Goal: Transaction & Acquisition: Purchase product/service

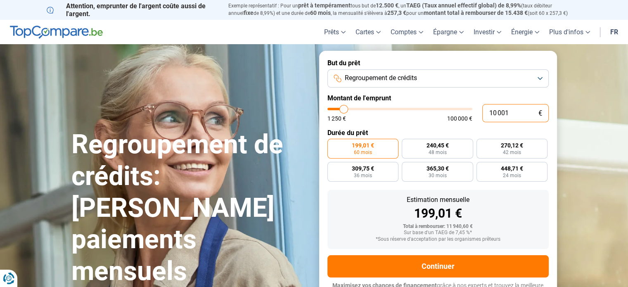
drag, startPoint x: 497, startPoint y: 113, endPoint x: 487, endPoint y: 112, distance: 10.0
click at [488, 112] on input "10 001" at bounding box center [516, 113] width 67 height 18
type input "5 001"
type input "5000"
type input "5 001"
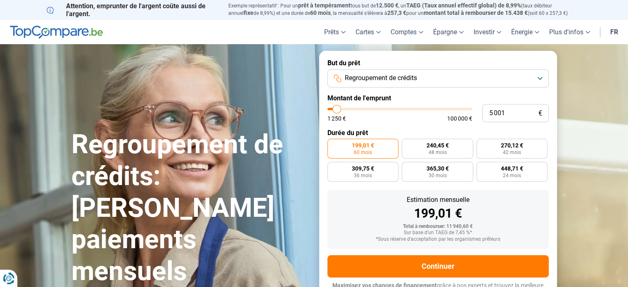
type input "5000"
radio input "true"
click at [291, 117] on div "Regroupement de crédits: Réduisez vos paiements mensuels" at bounding box center [191, 178] width 248 height 218
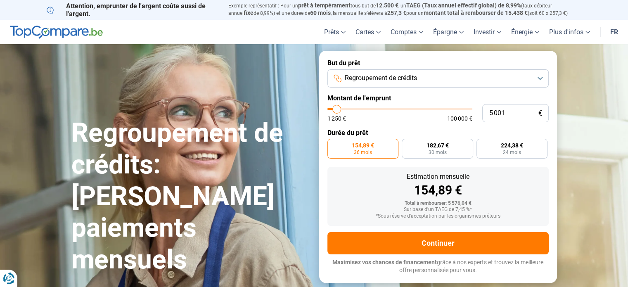
click at [541, 76] on button "Regroupement de crédits" at bounding box center [438, 78] width 221 height 18
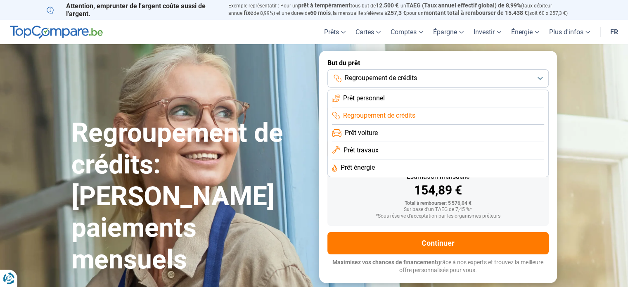
click at [364, 97] on span "Prêt personnel" at bounding box center [364, 98] width 42 height 9
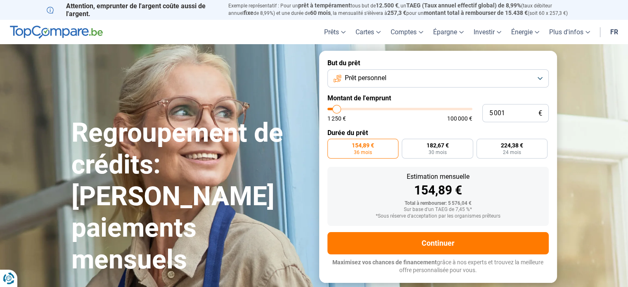
click at [357, 180] on div "Estimation mensuelle" at bounding box center [438, 177] width 208 height 7
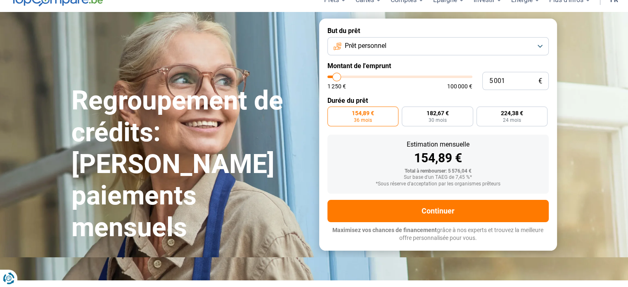
scroll to position [83, 0]
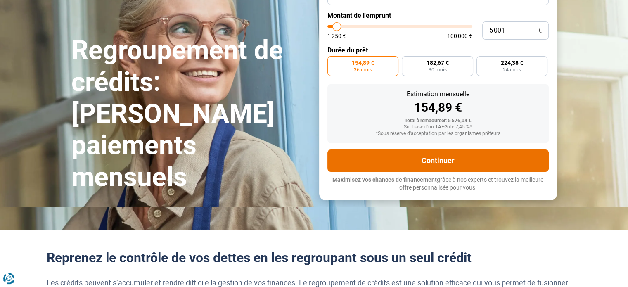
click at [426, 164] on button "Continuer" at bounding box center [438, 161] width 221 height 22
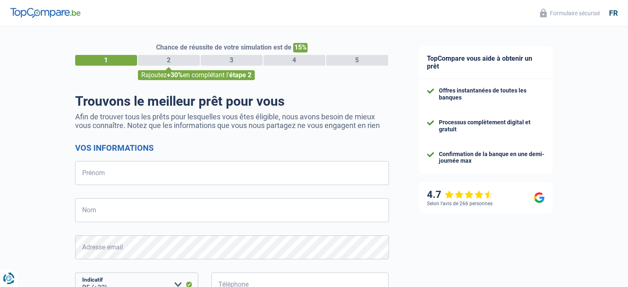
select select "32"
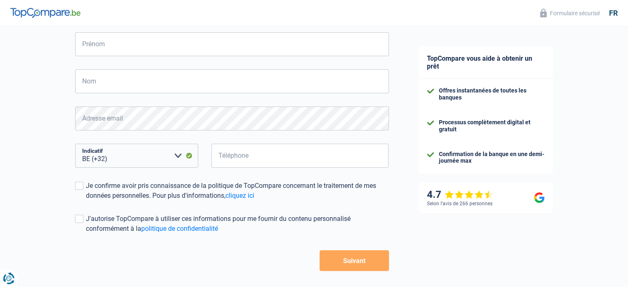
scroll to position [79, 0]
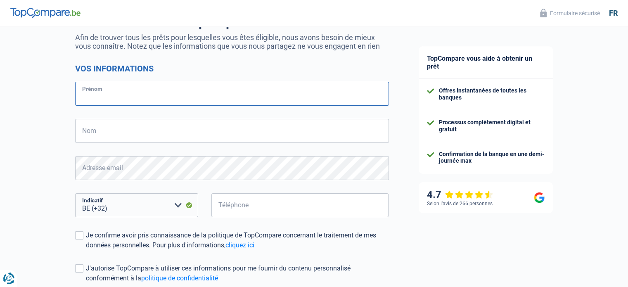
click at [208, 91] on input "Prénom" at bounding box center [232, 94] width 314 height 24
click at [207, 90] on input "Prénom" at bounding box center [232, 94] width 314 height 24
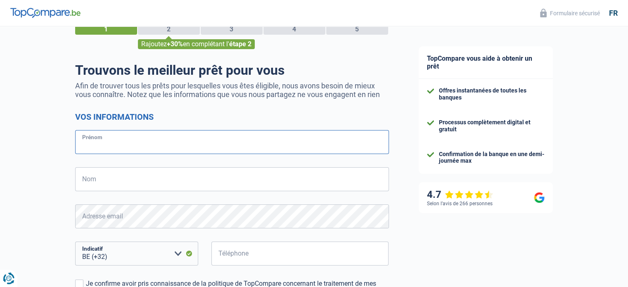
scroll to position [0, 0]
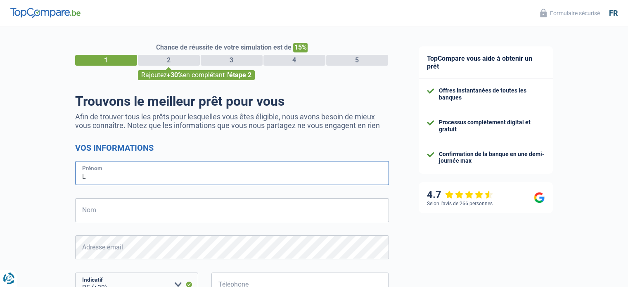
type input "Laurent"
click at [110, 212] on input "Nom" at bounding box center [232, 210] width 314 height 24
type input "Pirotton"
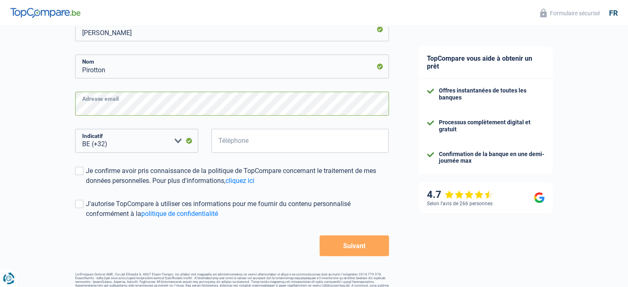
scroll to position [162, 0]
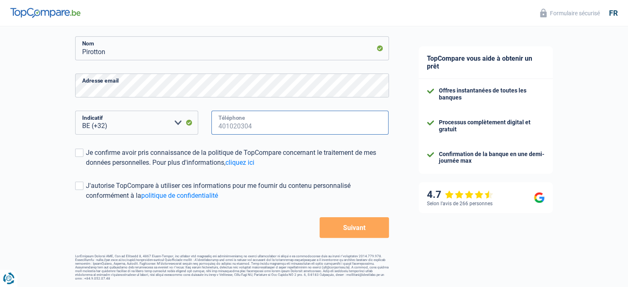
click at [233, 121] on input "Téléphone" at bounding box center [301, 123] width 178 height 24
type input "9"
type input "497928591"
click at [78, 152] on span at bounding box center [79, 153] width 8 height 8
click at [86, 168] on input "Je confirme avoir pris connaissance de la politique de TopCompare concernant le…" at bounding box center [86, 168] width 0 height 0
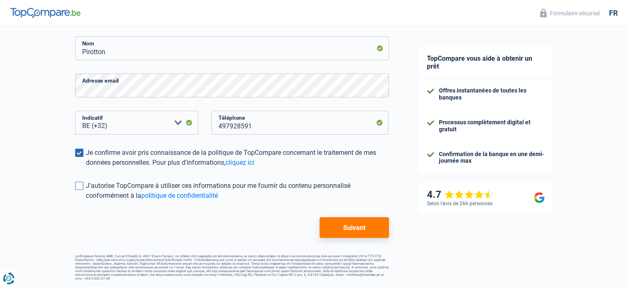
click at [79, 188] on span at bounding box center [79, 186] width 8 height 8
click at [86, 201] on input "J'autorise TopCompare à utiliser ces informations pour me fournir du contenu pe…" at bounding box center [86, 201] width 0 height 0
click at [334, 228] on button "Suivant" at bounding box center [354, 227] width 69 height 21
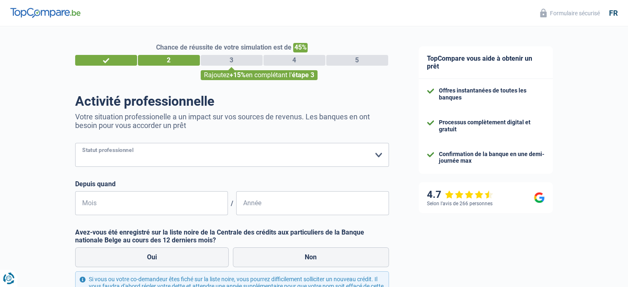
click at [378, 156] on select "Ouvrier Employé privé Employé public Invalide Indépendant Pensionné Chômeur Mut…" at bounding box center [232, 155] width 314 height 24
select select "worker"
click at [75, 143] on select "Ouvrier Employé privé Employé public Invalide Indépendant Pensionné Chômeur Mut…" at bounding box center [232, 155] width 314 height 24
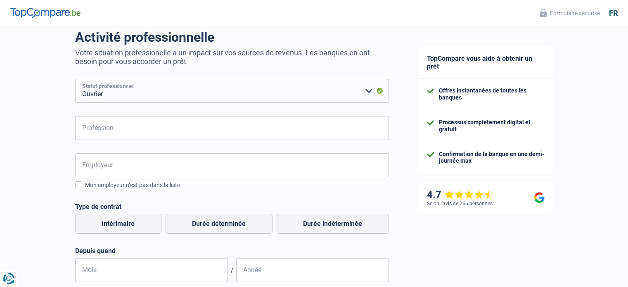
scroll to position [83, 0]
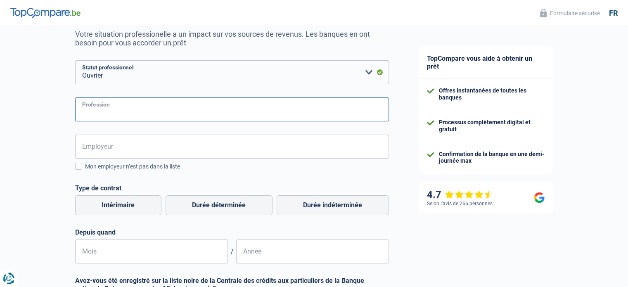
click at [116, 108] on input "Profession" at bounding box center [232, 109] width 314 height 24
type input "Peintre en batiment"
click at [109, 147] on input "Employeur" at bounding box center [232, 147] width 314 height 24
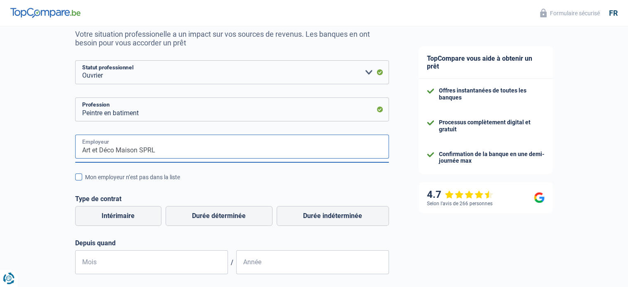
type input "Art et Déco Maison SPRL"
drag, startPoint x: 83, startPoint y: 178, endPoint x: 61, endPoint y: 193, distance: 26.5
click at [82, 178] on label "Mon employeur n’est pas dans la liste" at bounding box center [232, 177] width 314 height 9
click at [85, 182] on input "Mon employeur n’est pas dans la liste" at bounding box center [85, 182] width 0 height 0
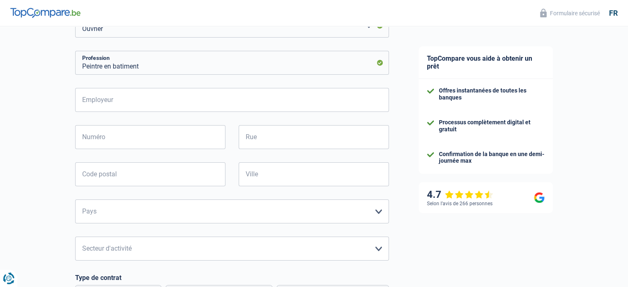
scroll to position [124, 0]
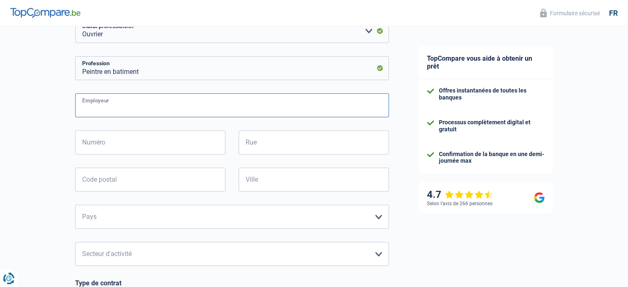
click at [105, 105] on input "Employeur" at bounding box center [232, 105] width 314 height 24
type input "Art et Déco MaisonSPRL"
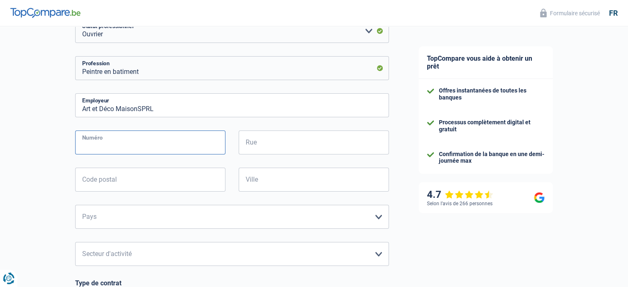
click at [185, 141] on input "Numéro" at bounding box center [150, 143] width 150 height 24
type input "40"
click at [269, 135] on input "Rue" at bounding box center [314, 143] width 150 height 24
type input "Rue du Ténimont"
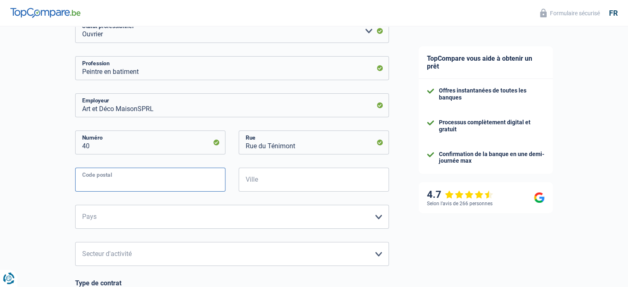
click at [172, 186] on input "Code postal" at bounding box center [150, 180] width 150 height 24
type input "4"
type input "6940"
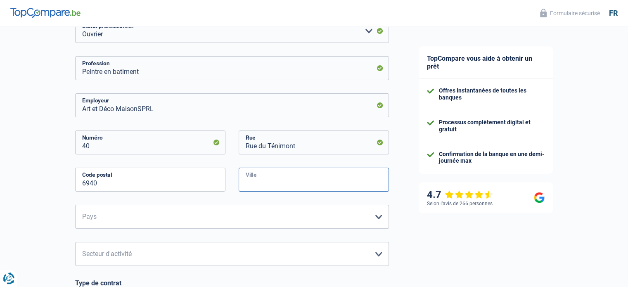
click at [261, 185] on input "Ville" at bounding box center [314, 180] width 150 height 24
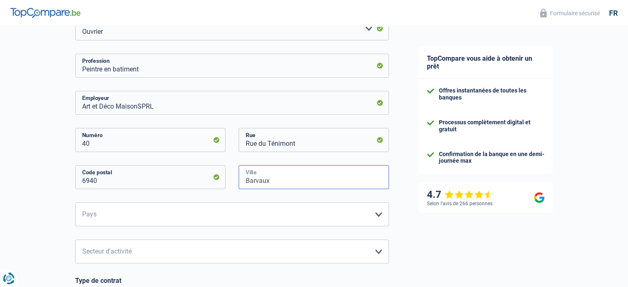
scroll to position [207, 0]
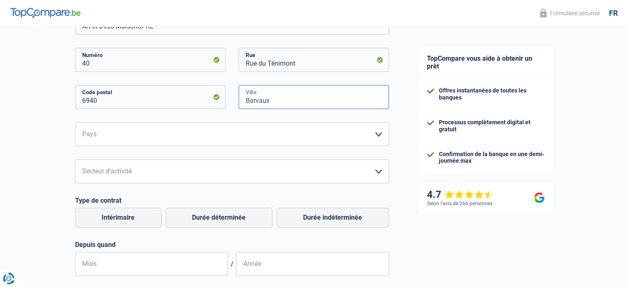
type input "Barvaux"
click at [378, 133] on select "Belgique France Allemagne Italie Luxembourg Pays-Bas Espagne Suisse Veuillez sé…" at bounding box center [232, 134] width 314 height 24
select select "BE"
click at [75, 123] on select "Belgique France Allemagne Italie Luxembourg Pays-Bas Espagne Suisse Veuillez sé…" at bounding box center [232, 134] width 314 height 24
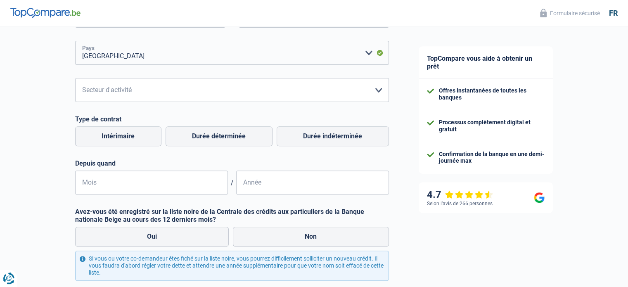
scroll to position [289, 0]
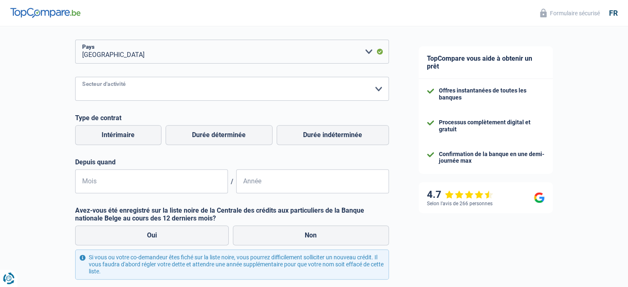
click at [379, 87] on select "Agriculture/Pêche Industrie Horeca Courier/Fitness/Taxi Construction Banques/As…" at bounding box center [232, 89] width 314 height 24
select select "construction"
click at [75, 77] on select "Agriculture/Pêche Industrie Horeca Courier/Fitness/Taxi Construction Banques/As…" at bounding box center [232, 89] width 314 height 24
click at [215, 133] on label "Durée déterminée" at bounding box center [219, 135] width 107 height 20
click at [215, 133] on input "Durée déterminée" at bounding box center [219, 135] width 107 height 20
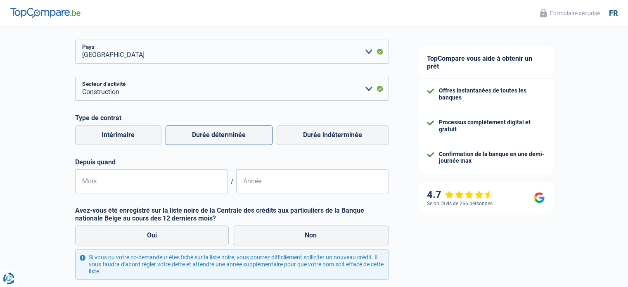
radio input "true"
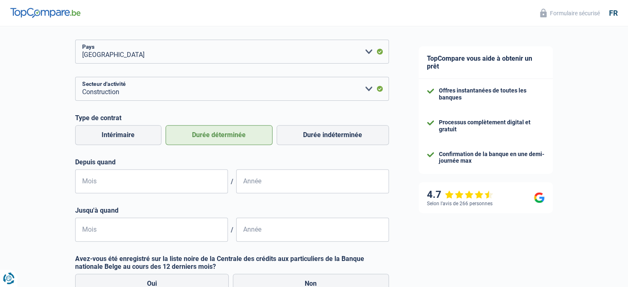
scroll to position [330, 0]
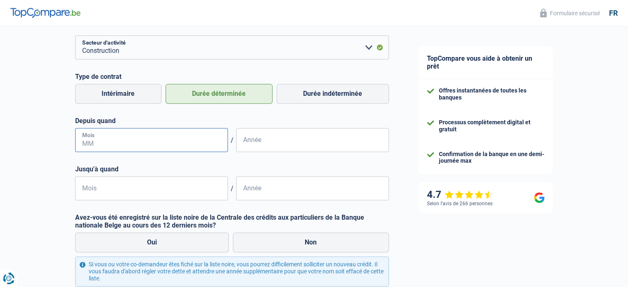
click at [112, 140] on input "Mois" at bounding box center [151, 140] width 153 height 24
type input "06"
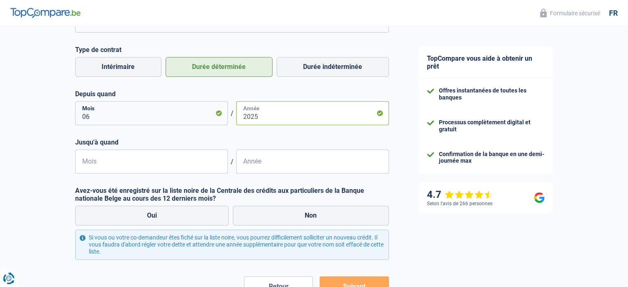
scroll to position [372, 0]
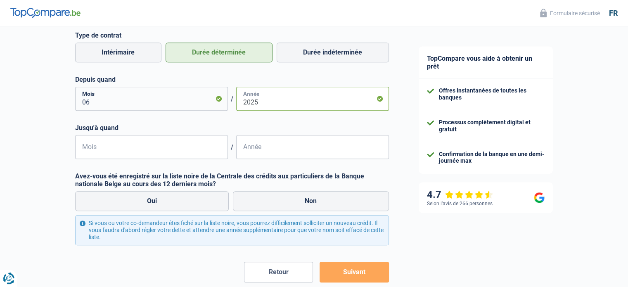
type input "2025"
click at [117, 150] on input "Mois" at bounding box center [151, 147] width 153 height 24
click at [273, 207] on label "Non" at bounding box center [311, 201] width 156 height 20
click at [273, 207] on input "Non" at bounding box center [311, 201] width 156 height 20
radio input "true"
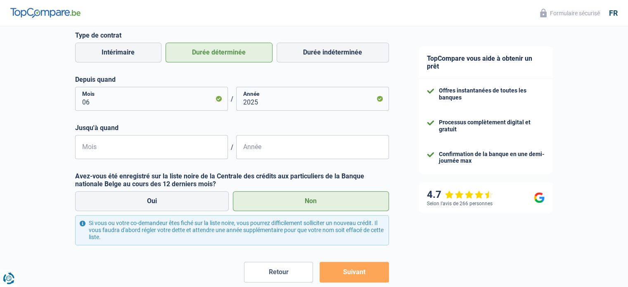
scroll to position [413, 0]
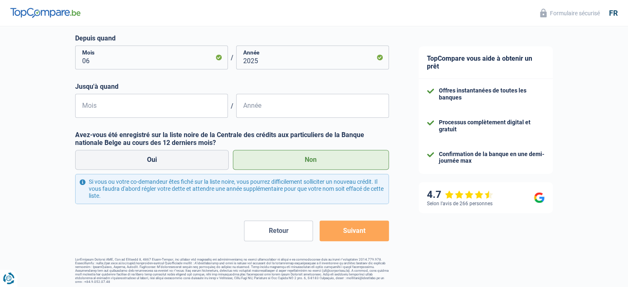
click at [347, 230] on button "Suivant" at bounding box center [354, 231] width 69 height 21
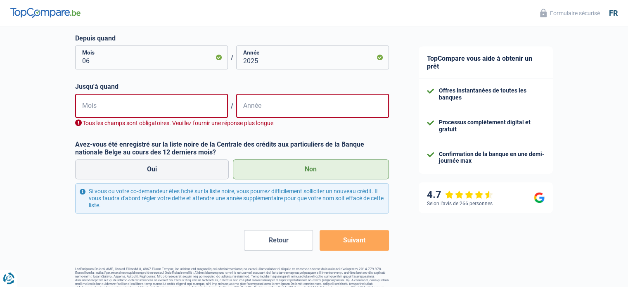
scroll to position [416, 0]
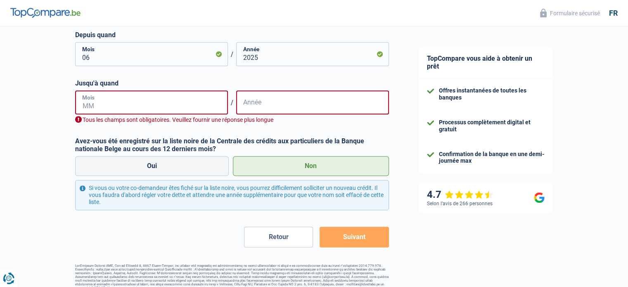
click at [164, 106] on input "Mois" at bounding box center [151, 102] width 153 height 24
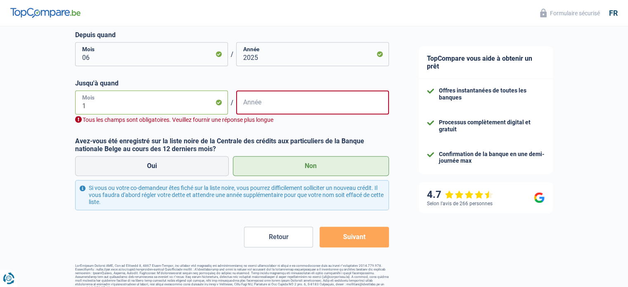
type input "12"
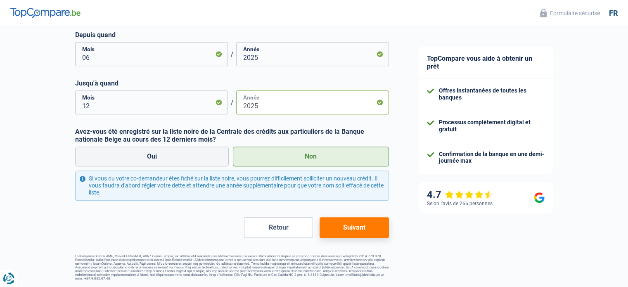
type input "2025"
click at [347, 229] on button "Suivant" at bounding box center [354, 227] width 69 height 21
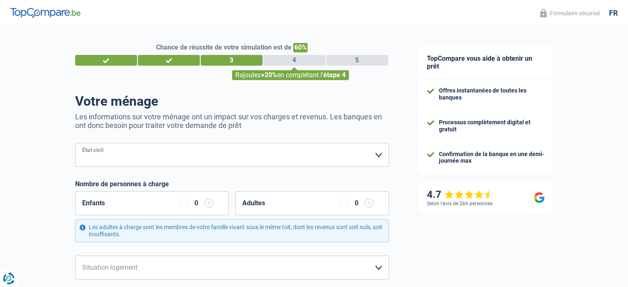
click at [377, 155] on select "[PERSON_NAME](e) Cohabitant(e) légal(e) Divorcé(e) Veuf(ve) Séparé (de fait) Ve…" at bounding box center [232, 155] width 314 height 24
select select "single"
click at [75, 143] on select "[PERSON_NAME](e) Cohabitant(e) légal(e) Divorcé(e) Veuf(ve) Séparé (de fait) Ve…" at bounding box center [232, 155] width 314 height 24
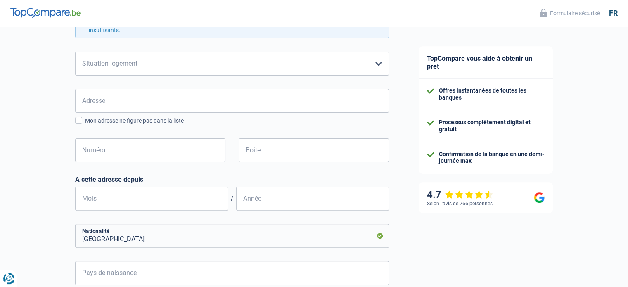
scroll to position [207, 0]
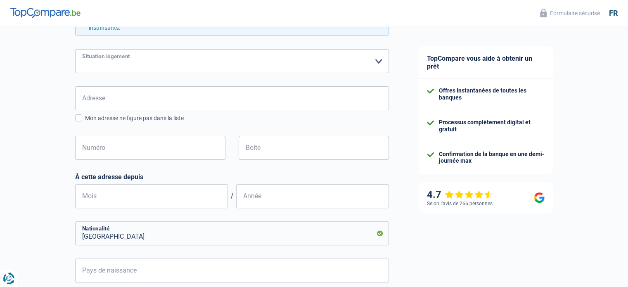
click at [377, 59] on select "Locataire Propriétaire avec prêt hypothécaire Propriétaire sans prêt hypothécai…" at bounding box center [232, 61] width 314 height 24
select select "rents"
click at [75, 49] on select "Locataire Propriétaire avec prêt hypothécaire Propriétaire sans prêt hypothécai…" at bounding box center [232, 61] width 314 height 24
click at [343, 93] on input "Adresse" at bounding box center [232, 98] width 314 height 24
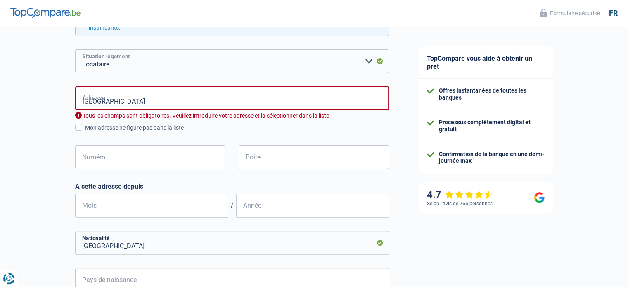
click at [202, 54] on select "Locataire Propriétaire avec prêt hypothécaire Propriétaire sans prêt hypothécai…" at bounding box center [232, 61] width 314 height 24
click at [368, 60] on select "Locataire Propriétaire avec prêt hypothécaire Propriétaire sans prêt hypothécai…" at bounding box center [232, 61] width 314 height 24
click at [159, 97] on input "Rue du Chêne" at bounding box center [232, 98] width 314 height 24
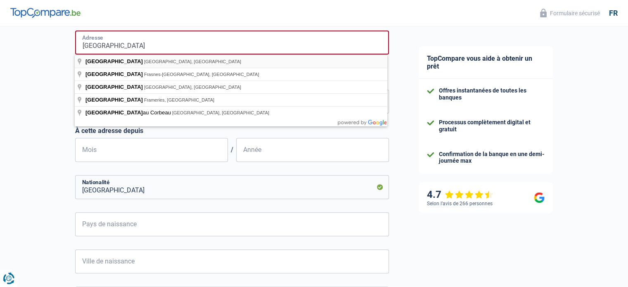
scroll to position [248, 0]
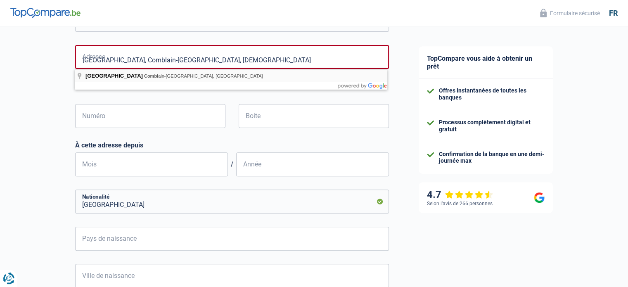
type input "Rue du Chêne, 4170, Comblain-au-Pont, BE"
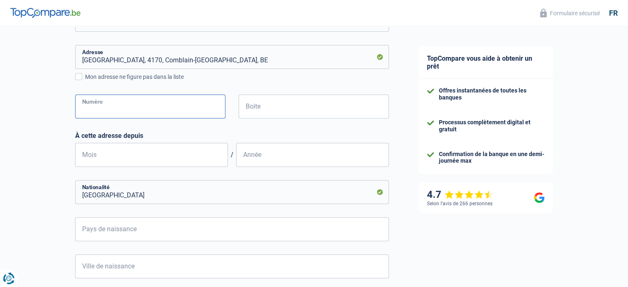
click at [133, 112] on input "Numéro" at bounding box center [150, 107] width 150 height 24
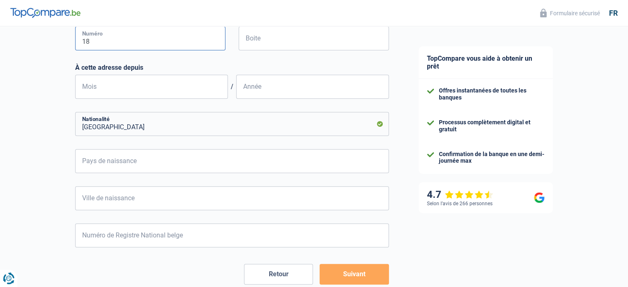
scroll to position [330, 0]
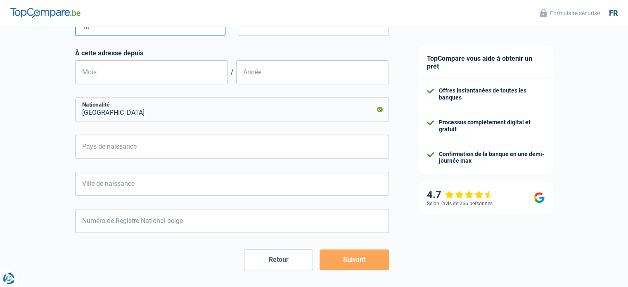
type input "18"
click at [139, 71] on input "Mois" at bounding box center [151, 72] width 153 height 24
type input "4"
click at [261, 76] on input "Année" at bounding box center [312, 72] width 153 height 24
type input "2024"
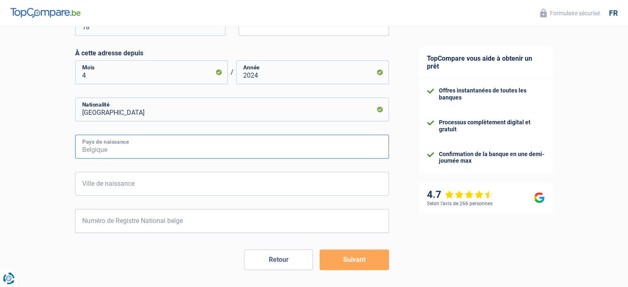
click at [118, 145] on input "Pays de naissance" at bounding box center [232, 147] width 314 height 24
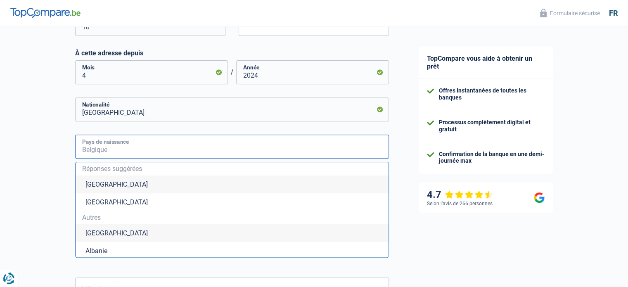
type input "Belgique"
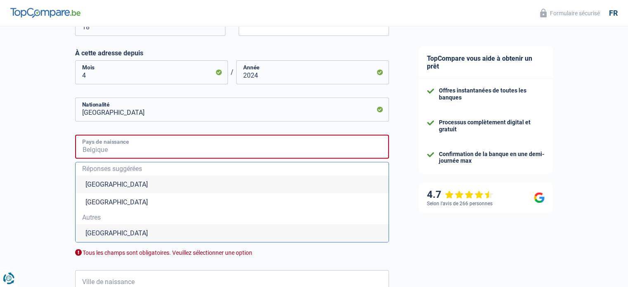
type input "Belgique"
click at [87, 181] on li "[GEOGRAPHIC_DATA]" at bounding box center [232, 185] width 313 height 18
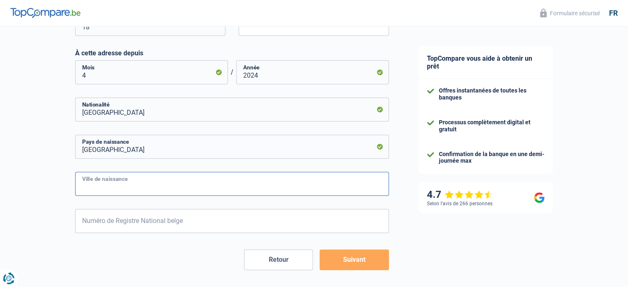
click at [103, 180] on input "Ville de naissance" at bounding box center [232, 184] width 314 height 24
drag, startPoint x: 83, startPoint y: 190, endPoint x: 76, endPoint y: 190, distance: 6.6
click at [76, 190] on input "liege" at bounding box center [232, 184] width 314 height 24
type input "Liege"
click at [16, 197] on div "Chance de réussite de votre simulation est de 60% 1 2 3 4 5 Rajoutez +20% en co…" at bounding box center [202, 4] width 404 height 623
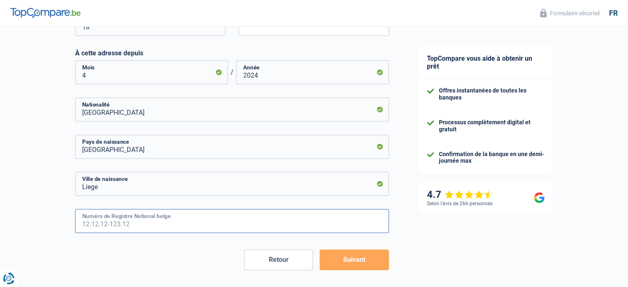
click at [136, 221] on input "Numéro de Registre National belge" at bounding box center [232, 221] width 314 height 24
type input "74.12.22-377.25"
click at [353, 262] on button "Suivant" at bounding box center [354, 260] width 69 height 21
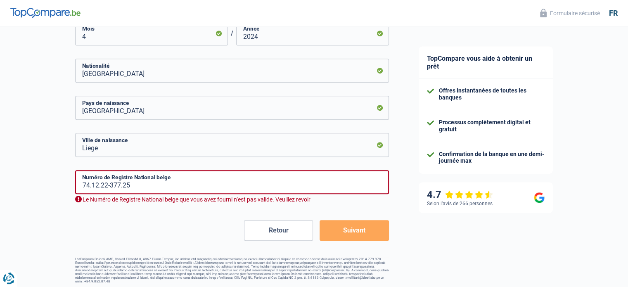
scroll to position [372, 0]
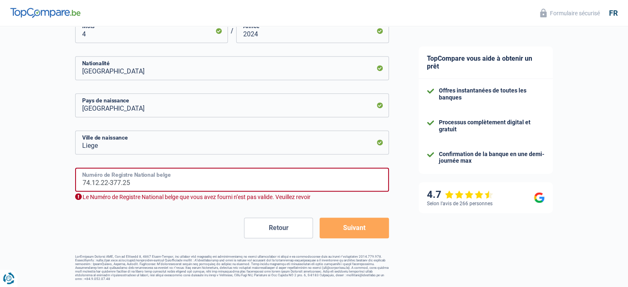
drag, startPoint x: 106, startPoint y: 183, endPoint x: 10, endPoint y: 147, distance: 102.4
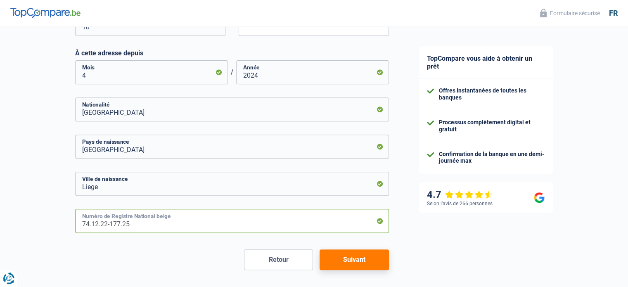
scroll to position [362, 0]
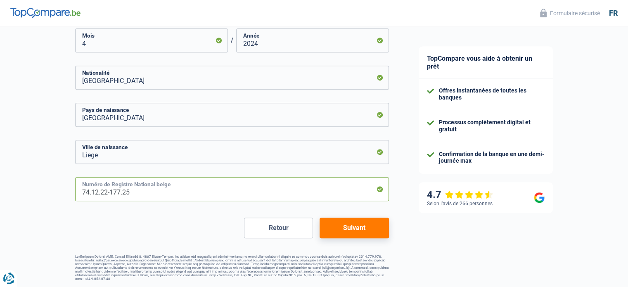
type input "74.12.22-177.25"
click at [347, 225] on button "Suivant" at bounding box center [354, 228] width 69 height 21
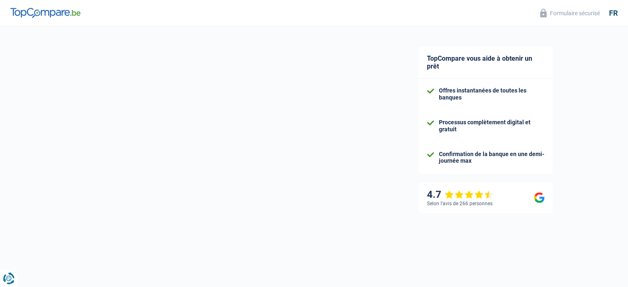
select select "netSalary"
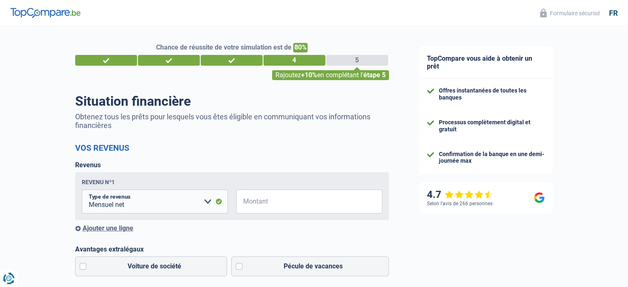
scroll to position [83, 0]
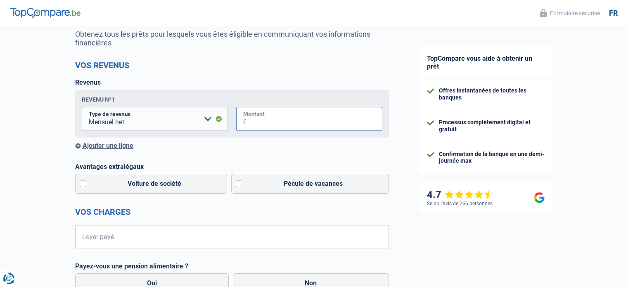
click at [281, 127] on input "Montant" at bounding box center [315, 119] width 136 height 24
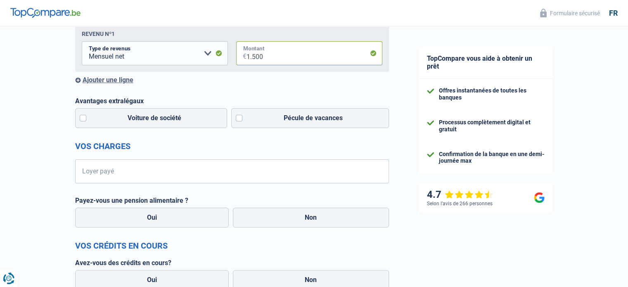
scroll to position [165, 0]
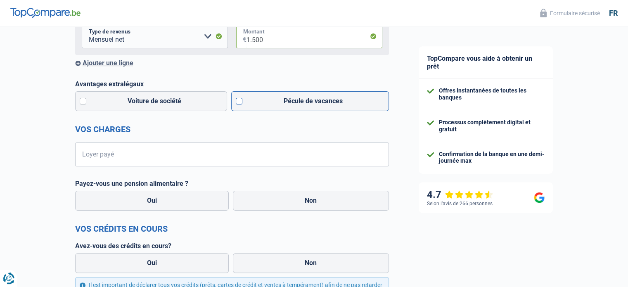
type input "1.500"
click at [242, 101] on label "Pécule de vacances" at bounding box center [310, 101] width 158 height 20
click at [242, 101] on input "Pécule de vacances" at bounding box center [310, 101] width 158 height 20
checkbox input "true"
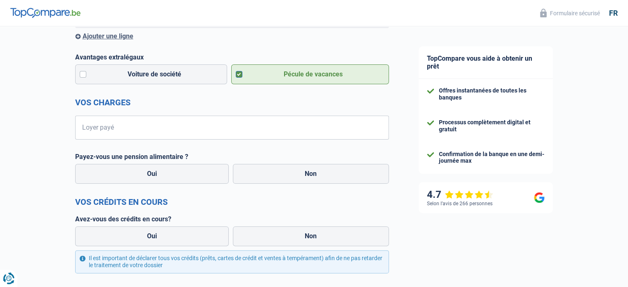
scroll to position [207, 0]
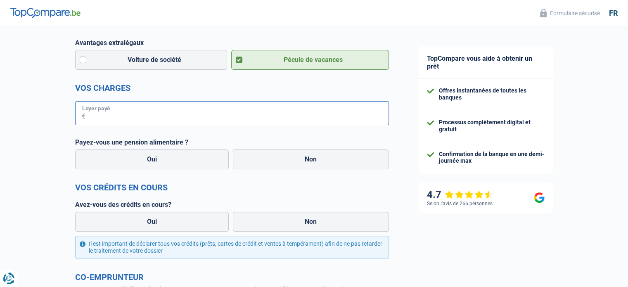
click at [88, 113] on input "Loyer payé" at bounding box center [238, 113] width 304 height 24
type input "400"
click at [152, 162] on label "Oui" at bounding box center [152, 160] width 154 height 20
click at [152, 162] on input "Oui" at bounding box center [152, 160] width 154 height 20
radio input "true"
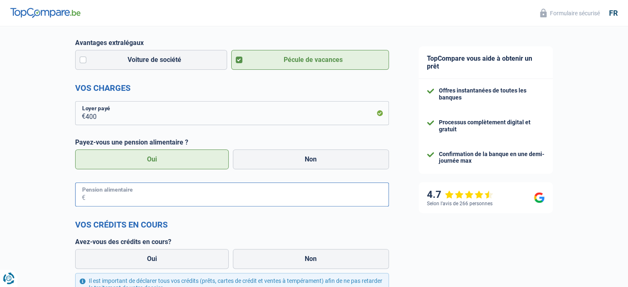
click at [96, 196] on input "Pension alimentaire" at bounding box center [238, 195] width 304 height 24
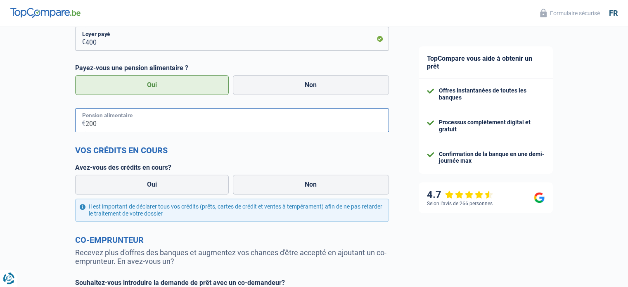
scroll to position [289, 0]
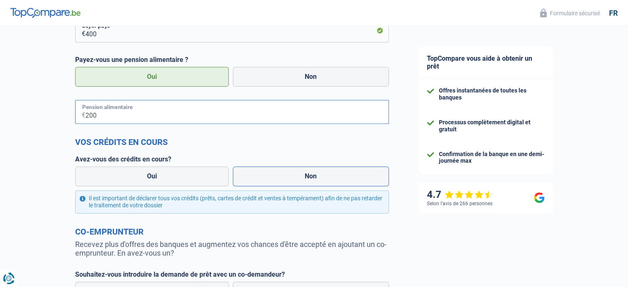
type input "200"
click at [315, 178] on label "Non" at bounding box center [311, 176] width 156 height 20
click at [315, 178] on input "Non" at bounding box center [311, 176] width 156 height 20
radio input "true"
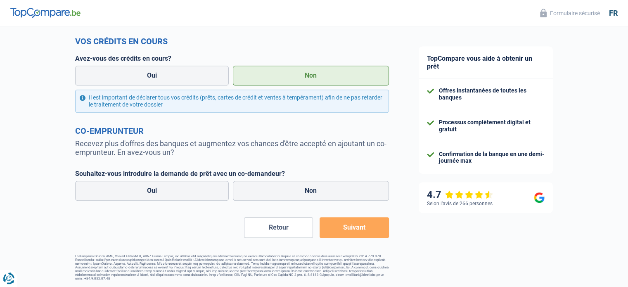
scroll to position [391, 0]
click at [313, 190] on label "Non" at bounding box center [311, 191] width 156 height 20
click at [313, 190] on input "Non" at bounding box center [311, 191] width 156 height 20
radio input "true"
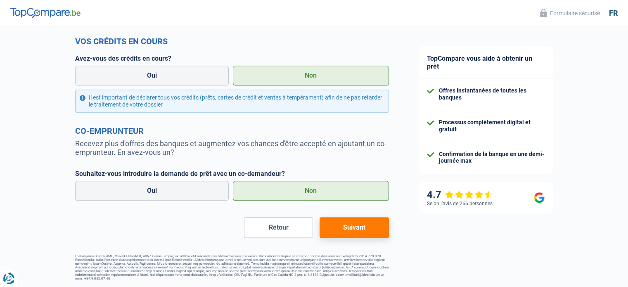
click at [347, 229] on button "Suivant" at bounding box center [354, 227] width 69 height 21
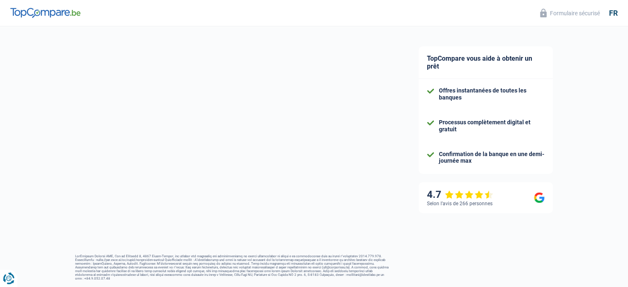
select select "36"
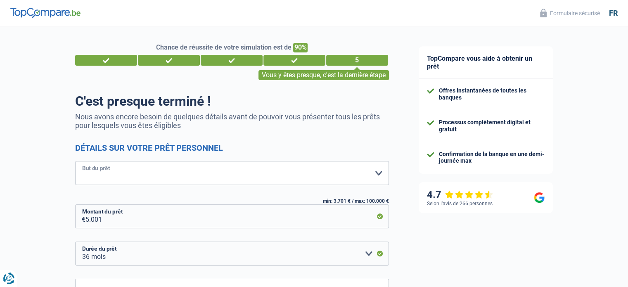
click at [378, 172] on select "Confort maison: meubles, textile, peinture, électroménager, outillage non-profe…" at bounding box center [232, 173] width 314 height 24
select select "car"
click at [75, 162] on select "Confort maison: meubles, textile, peinture, électroménager, outillage non-profe…" at bounding box center [232, 173] width 314 height 24
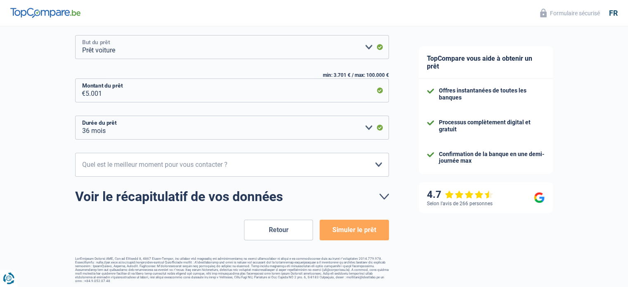
scroll to position [128, 0]
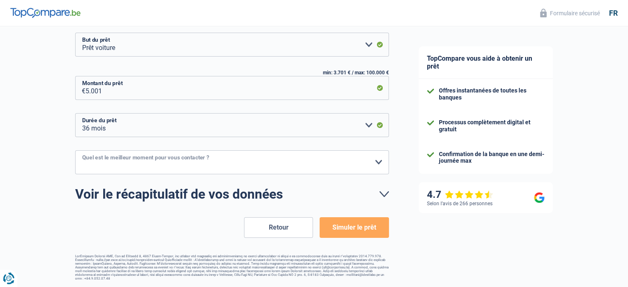
click at [379, 162] on select "10h-12h 12h-14h 14h-16h 16h-18h Veuillez sélectionner une option" at bounding box center [232, 162] width 314 height 24
select select "16-18"
click at [75, 150] on select "10h-12h 12h-14h 14h-16h 16h-18h Veuillez sélectionner une option" at bounding box center [232, 162] width 314 height 24
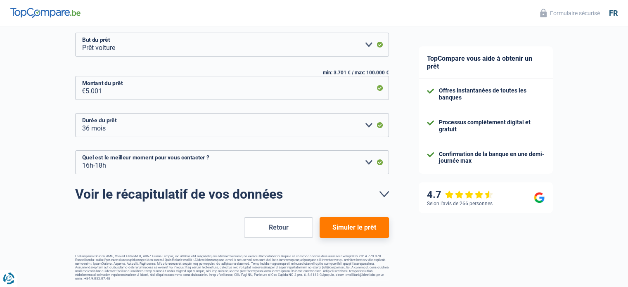
click at [355, 226] on button "Simuler le prêt" at bounding box center [354, 227] width 69 height 21
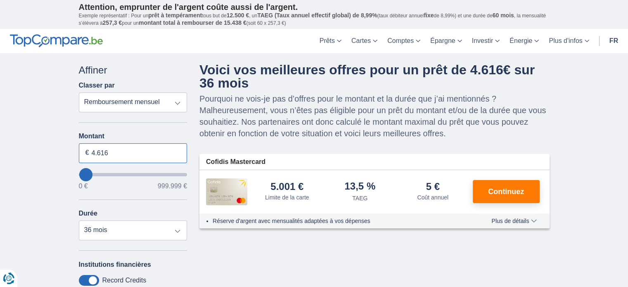
drag, startPoint x: 111, startPoint y: 150, endPoint x: 55, endPoint y: 142, distance: 56.8
click at [49, 152] on div "× widget.non-eligible-application.title widget.non-eligible-application.text no…" at bounding box center [314, 238] width 628 height 371
type input "4.000"
type input "4000"
click at [10, 155] on div "× widget.non-eligible-application.title widget.non-eligible-application.text no…" at bounding box center [314, 238] width 628 height 371
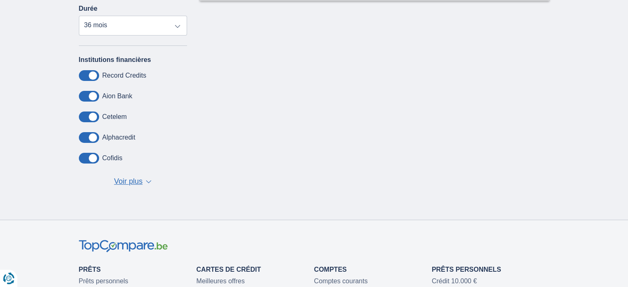
scroll to position [207, 0]
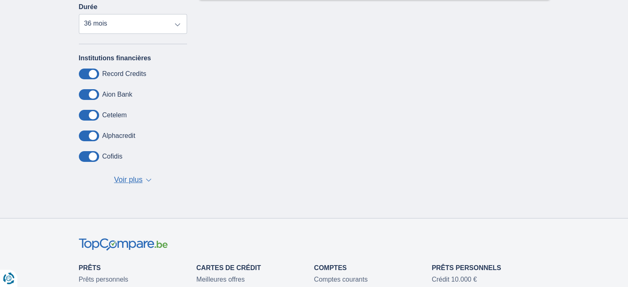
click at [148, 178] on span "▼" at bounding box center [149, 179] width 6 height 3
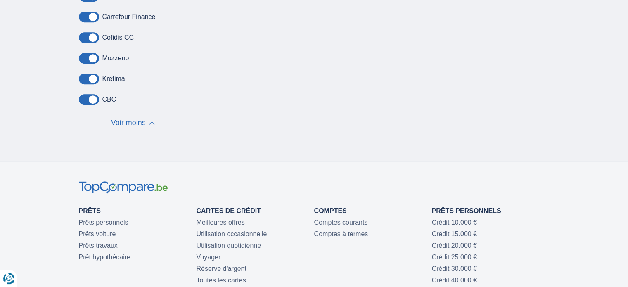
scroll to position [165, 0]
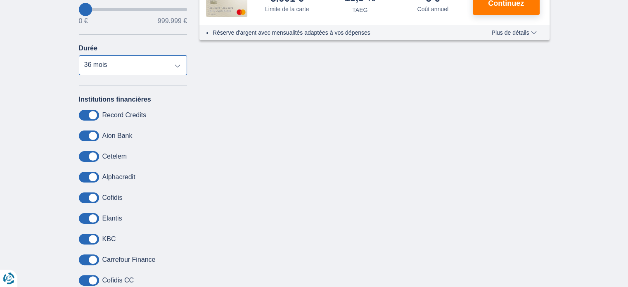
click at [178, 64] on select "12 mois 18 mois 24 mois 30 mois 36 mois" at bounding box center [133, 65] width 109 height 20
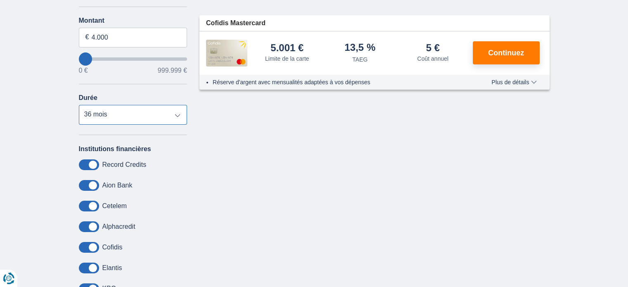
scroll to position [0, 0]
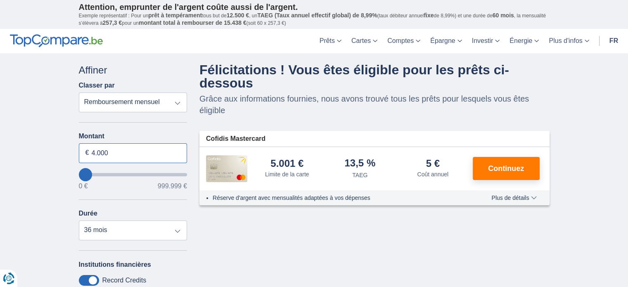
drag, startPoint x: 91, startPoint y: 151, endPoint x: 169, endPoint y: 162, distance: 78.8
click at [160, 160] on input "4.000" at bounding box center [133, 153] width 109 height 20
type input "3.500"
type input "4000"
select select "30"
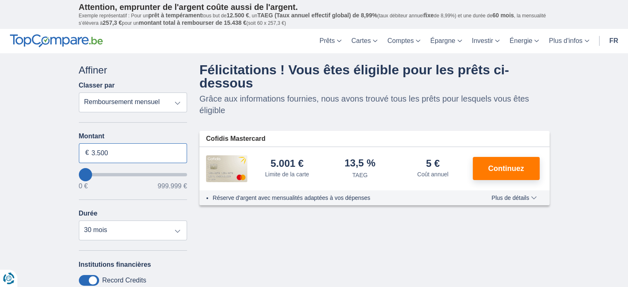
drag, startPoint x: 107, startPoint y: 152, endPoint x: 85, endPoint y: 152, distance: 22.3
click at [85, 152] on div "3.500 €" at bounding box center [133, 153] width 109 height 20
type input "4.000"
select select "36"
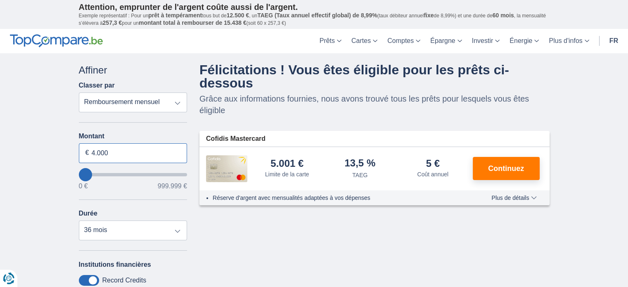
click at [96, 152] on input "4.000" at bounding box center [133, 153] width 109 height 20
drag, startPoint x: 94, startPoint y: 153, endPoint x: 96, endPoint y: 138, distance: 15.4
click at [91, 152] on input "4.000" at bounding box center [133, 153] width 109 height 20
type input "5.000"
type input "5000"
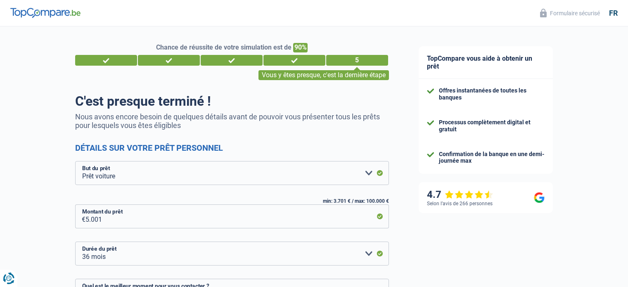
select select "car"
select select "36"
select select "16-18"
click at [169, 61] on div "2" at bounding box center [169, 60] width 62 height 11
click at [240, 61] on div "3" at bounding box center [232, 60] width 62 height 11
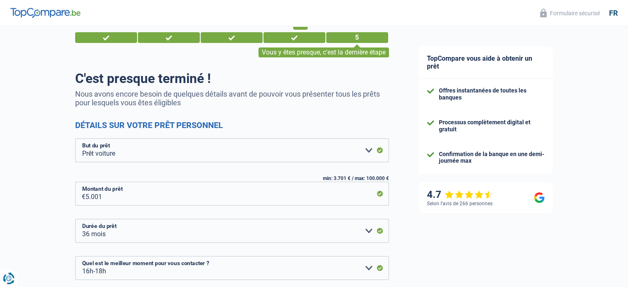
scroll to position [41, 0]
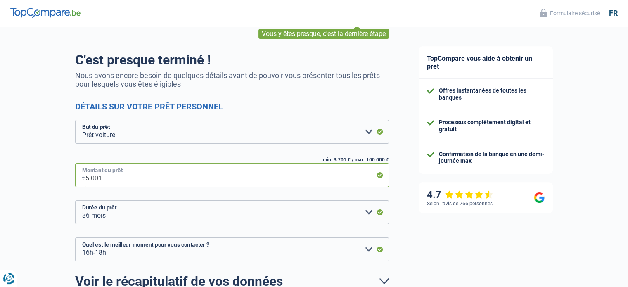
drag, startPoint x: 106, startPoint y: 181, endPoint x: 43, endPoint y: 172, distance: 63.7
click at [45, 173] on div "Chance de réussite de votre simulation est de 90% 1 2 3 4 5 Vous y êtes presque…" at bounding box center [202, 176] width 404 height 389
type input "4"
select select "24"
type input "4.000"
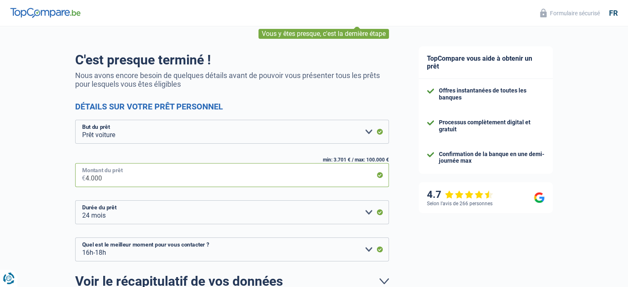
select select "36"
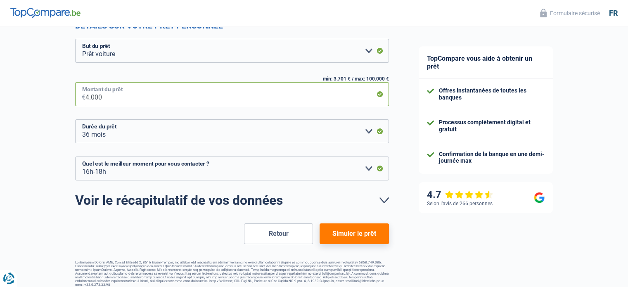
scroll to position [124, 0]
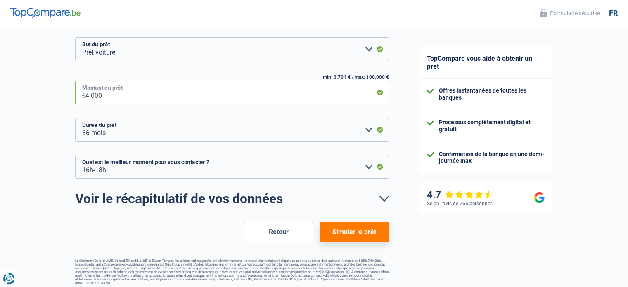
type input "4.000"
click at [344, 231] on button "Simuler le prêt" at bounding box center [354, 232] width 69 height 21
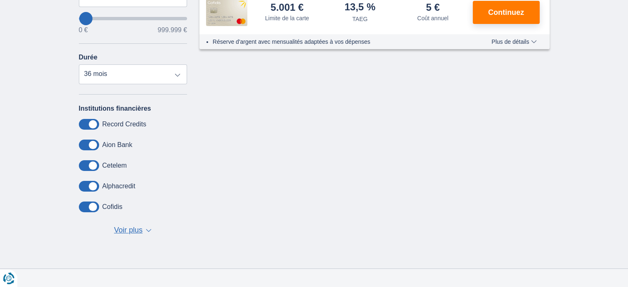
scroll to position [124, 0]
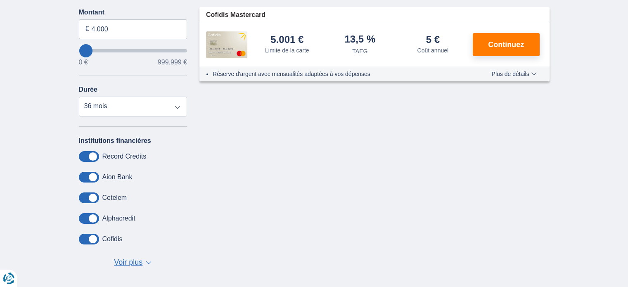
click at [148, 261] on span "▼" at bounding box center [149, 262] width 6 height 3
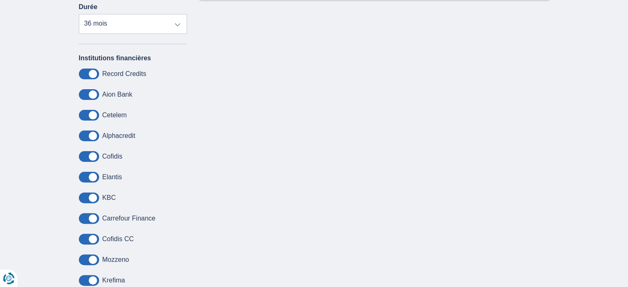
scroll to position [165, 0]
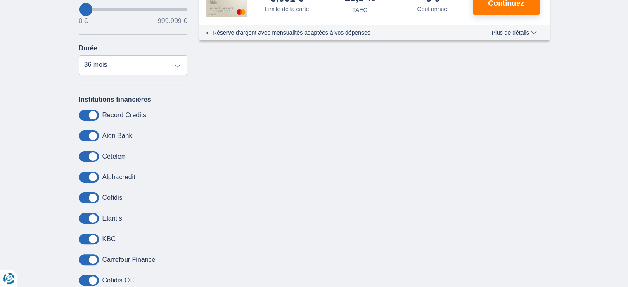
click at [121, 114] on label "Record Credits" at bounding box center [124, 115] width 44 height 7
click at [88, 113] on span at bounding box center [89, 115] width 20 height 11
click at [0, 0] on input "checkbox" at bounding box center [0, 0] width 0 height 0
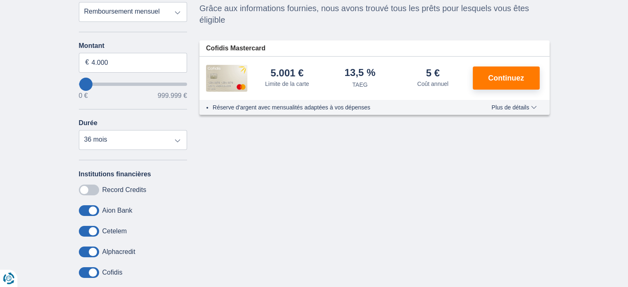
scroll to position [41, 0]
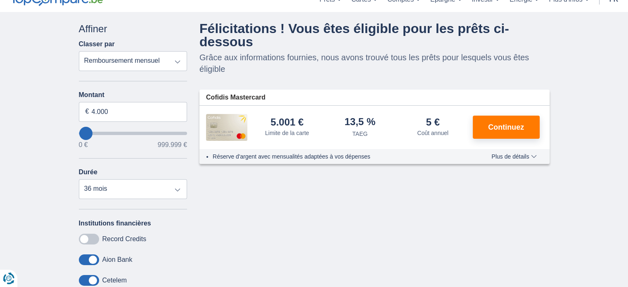
click at [94, 240] on span at bounding box center [89, 239] width 20 height 11
click at [0, 0] on input "checkbox" at bounding box center [0, 0] width 0 height 0
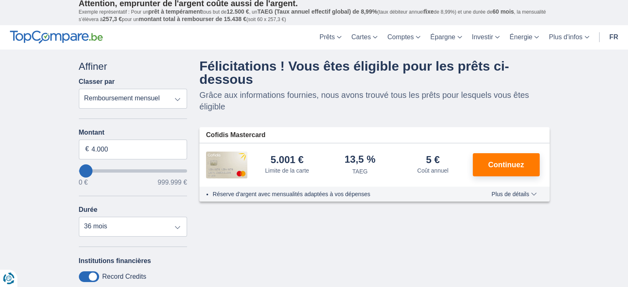
scroll to position [0, 0]
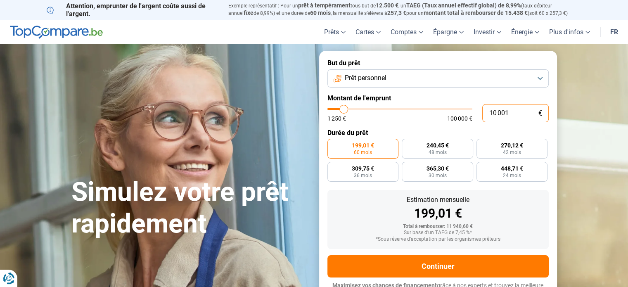
drag, startPoint x: 498, startPoint y: 113, endPoint x: 485, endPoint y: 114, distance: 13.2
click at [485, 114] on input "10 001" at bounding box center [516, 113] width 67 height 18
type input "7 001"
type input "7000"
radio input "true"
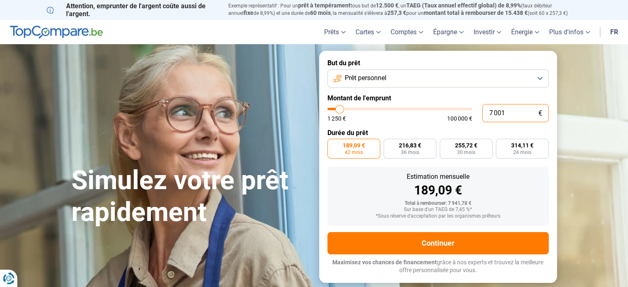
drag, startPoint x: 492, startPoint y: 112, endPoint x: 488, endPoint y: 113, distance: 4.3
click at [488, 113] on input "7 001" at bounding box center [516, 113] width 67 height 18
type input "5 001"
type input "5000"
radio input "true"
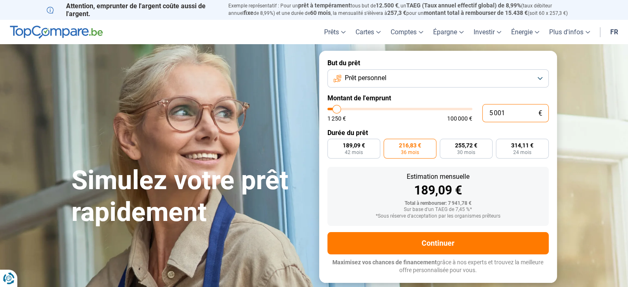
type input "5 001"
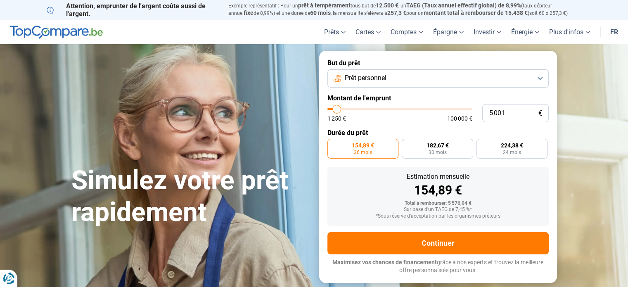
click at [524, 195] on div "154,89 €" at bounding box center [438, 190] width 208 height 12
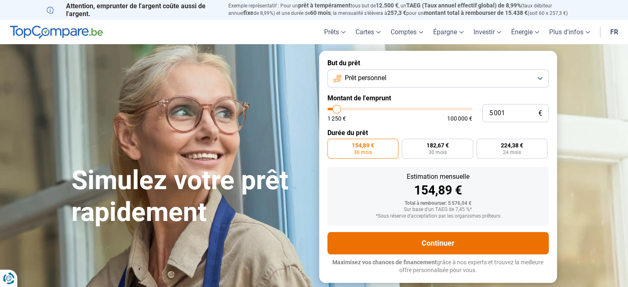
click at [434, 242] on button "Continuer" at bounding box center [438, 243] width 221 height 22
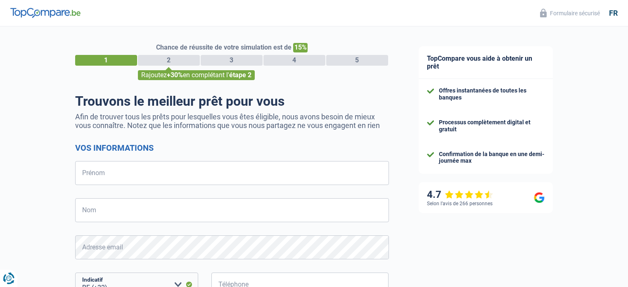
select select "32"
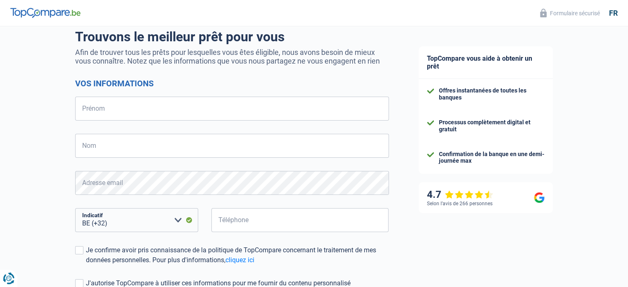
scroll to position [83, 0]
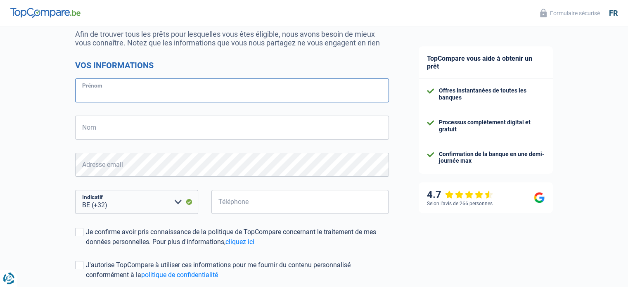
click at [106, 83] on input "Prénom" at bounding box center [232, 90] width 314 height 24
type input "[PERSON_NAME]"
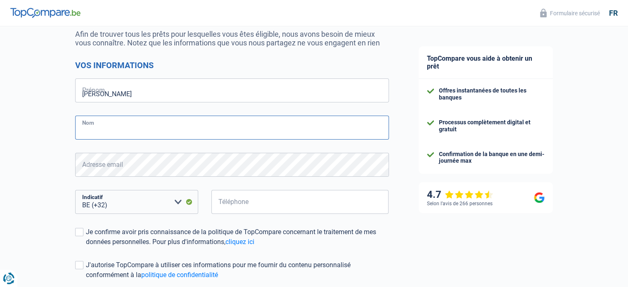
type input "Clajot"
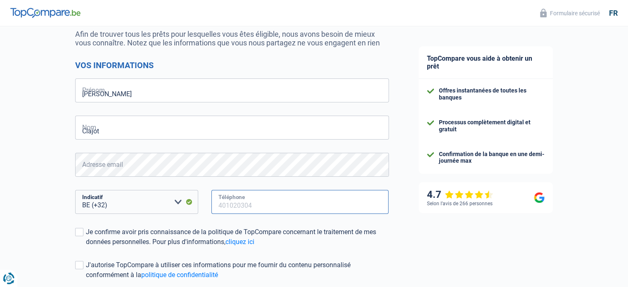
type input "473465702"
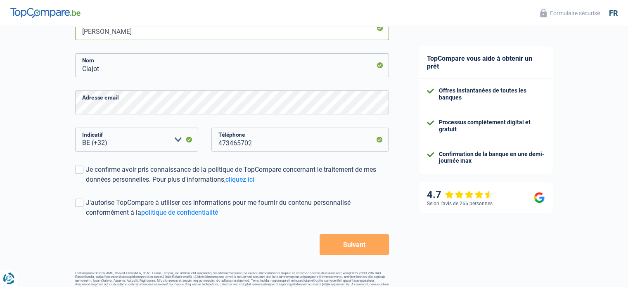
scroll to position [162, 0]
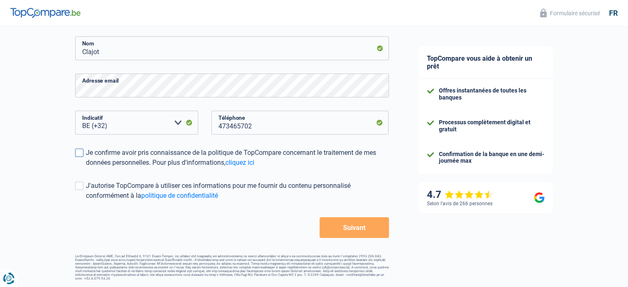
drag, startPoint x: 79, startPoint y: 152, endPoint x: 80, endPoint y: 190, distance: 38.4
click at [79, 152] on span at bounding box center [79, 153] width 8 height 8
click at [86, 168] on input "Je confirme avoir pris connaissance de la politique de TopCompare concernant le…" at bounding box center [86, 168] width 0 height 0
drag, startPoint x: 81, startPoint y: 185, endPoint x: 122, endPoint y: 226, distance: 57.8
click at [81, 185] on span at bounding box center [79, 186] width 8 height 8
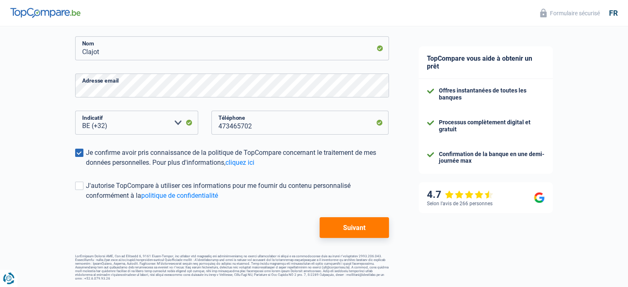
click at [86, 201] on input "J'autorise TopCompare à utiliser ces informations pour me fournir du contenu pe…" at bounding box center [86, 201] width 0 height 0
click at [340, 229] on button "Suivant" at bounding box center [354, 227] width 69 height 21
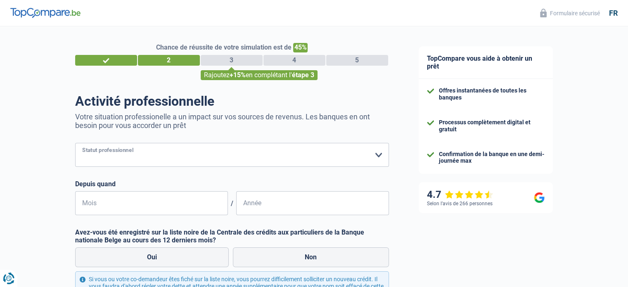
click at [378, 154] on select "Ouvrier Employé privé Employé public Invalide Indépendant Pensionné Chômeur Mut…" at bounding box center [232, 155] width 314 height 24
select select "retired"
click at [75, 143] on select "Ouvrier Employé privé Employé public Invalide Indépendant Pensionné Chômeur Mut…" at bounding box center [232, 155] width 314 height 24
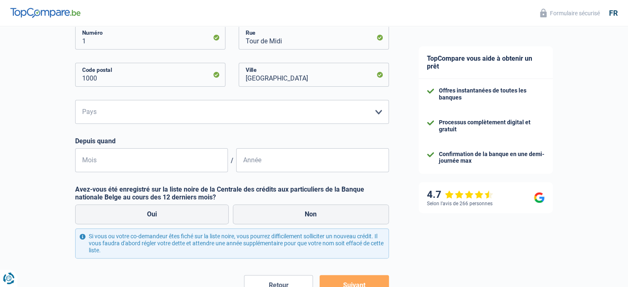
scroll to position [207, 0]
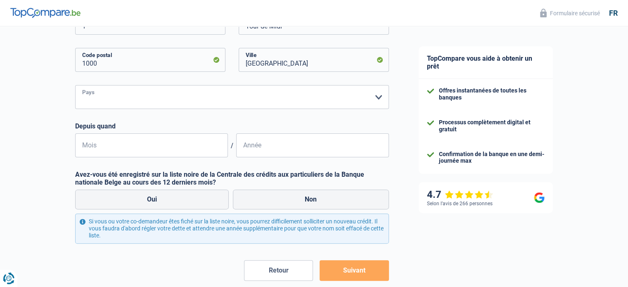
click at [380, 97] on select "Belgique Luxembourg Veuillez sélectionner une option" at bounding box center [232, 97] width 314 height 24
select select "BE"
click at [75, 86] on select "Belgique Luxembourg Veuillez sélectionner une option" at bounding box center [232, 97] width 314 height 24
click at [128, 149] on input "Mois" at bounding box center [151, 145] width 153 height 24
type input "01"
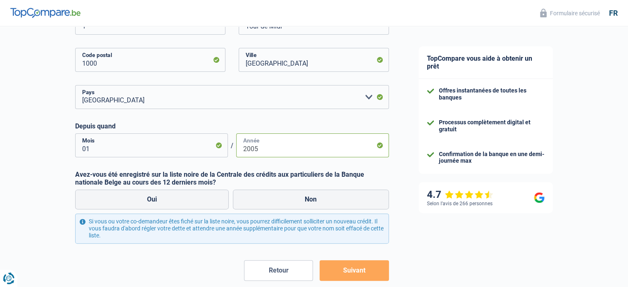
type input "2005"
click at [12, 185] on div "Chance de réussite de votre simulation est de 45% 1 2 3 4 5 Rajoutez +15% en co…" at bounding box center [202, 72] width 404 height 510
click at [316, 197] on label "Non" at bounding box center [311, 200] width 156 height 20
click at [316, 197] on input "Non" at bounding box center [311, 200] width 156 height 20
radio input "true"
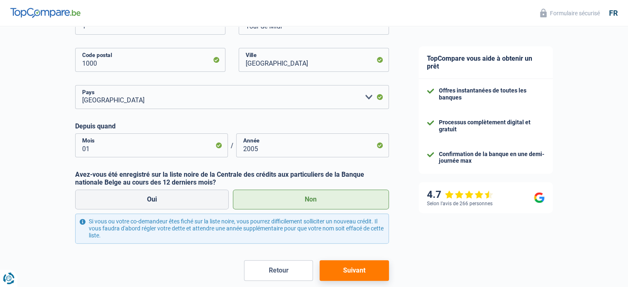
scroll to position [248, 0]
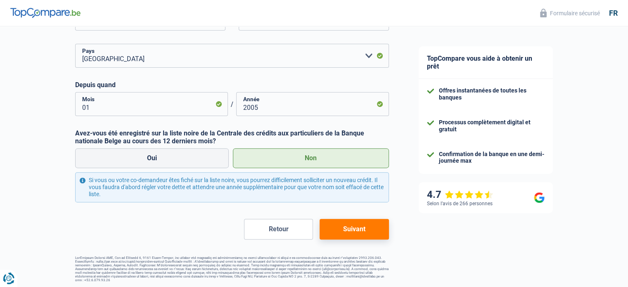
click at [348, 233] on button "Suivant" at bounding box center [354, 229] width 69 height 21
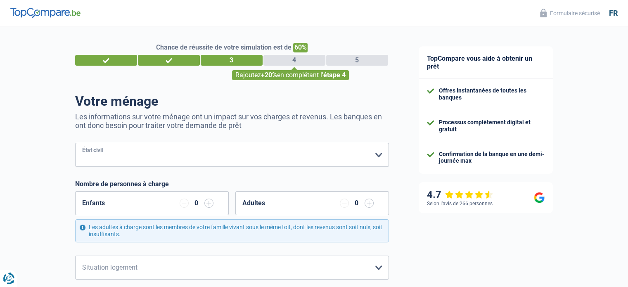
click at [378, 156] on select "[PERSON_NAME](e) Cohabitant(e) légal(e) Divorcé(e) Veuf(ve) Séparé (de fait) Ve…" at bounding box center [232, 155] width 314 height 24
select select "single"
click at [75, 143] on select "[PERSON_NAME](e) Cohabitant(e) légal(e) Divorcé(e) Veuf(ve) Séparé (de fait) Ve…" at bounding box center [232, 155] width 314 height 24
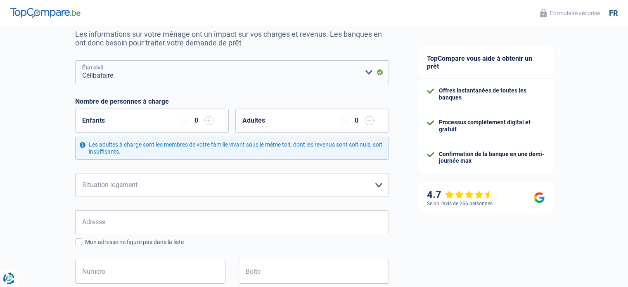
scroll to position [124, 0]
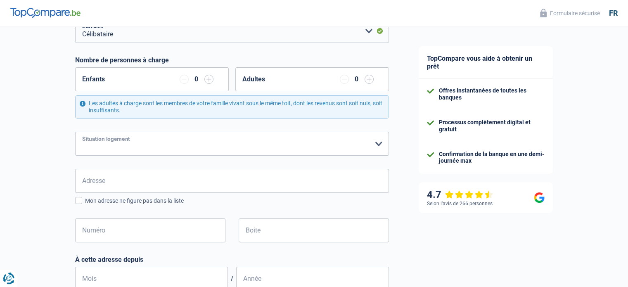
click at [380, 143] on select "Locataire Propriétaire avec prêt hypothécaire Propriétaire sans prêt hypothécai…" at bounding box center [232, 144] width 314 height 24
select select "rents"
click at [75, 132] on select "Locataire Propriétaire avec prêt hypothécaire Propriétaire sans prêt hypothécai…" at bounding box center [232, 144] width 314 height 24
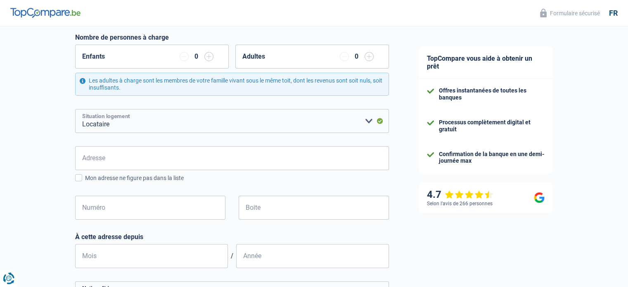
scroll to position [165, 0]
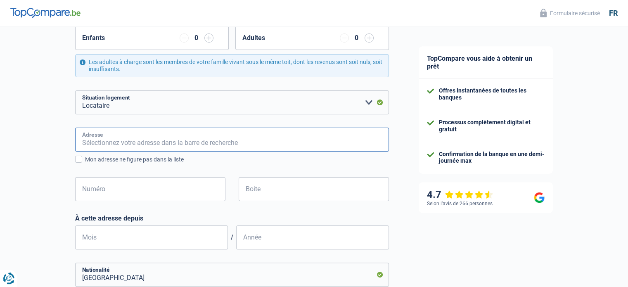
click at [328, 139] on input "Adresse" at bounding box center [232, 140] width 314 height 24
type input "[STREET_ADDRESS]"
type input "[GEOGRAPHIC_DATA]"
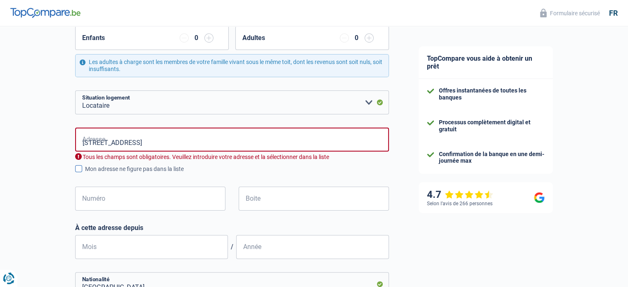
type input "[GEOGRAPHIC_DATA]"
drag, startPoint x: 134, startPoint y: 142, endPoint x: 152, endPoint y: 139, distance: 17.9
click at [149, 140] on input "Rue des Sorbiers 33" at bounding box center [232, 140] width 314 height 24
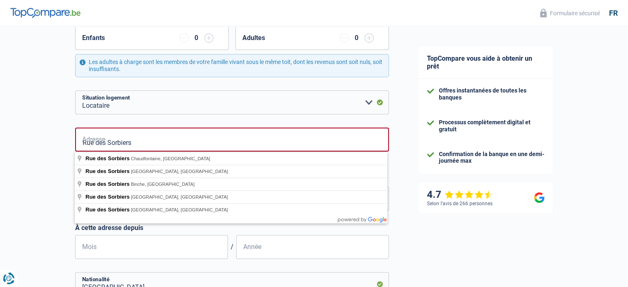
click at [195, 140] on input "Rue des Sorbiers" at bounding box center [232, 140] width 314 height 24
drag, startPoint x: 134, startPoint y: 144, endPoint x: 169, endPoint y: 145, distance: 34.7
click at [165, 147] on input "Rue des Sorbiers 33" at bounding box center [232, 140] width 314 height 24
type input "Rue des Sorbiers, 4130, Esneux, BE"
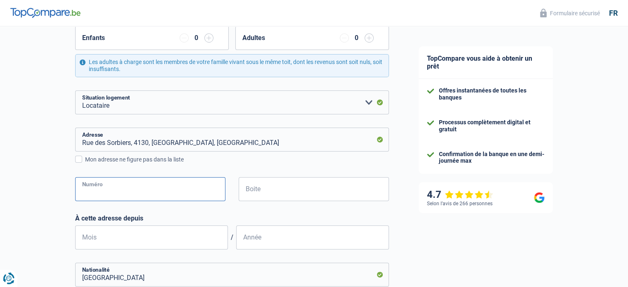
click at [124, 193] on input "Numéro" at bounding box center [150, 189] width 150 height 24
type input "33"
type input "Tilff - Esneux"
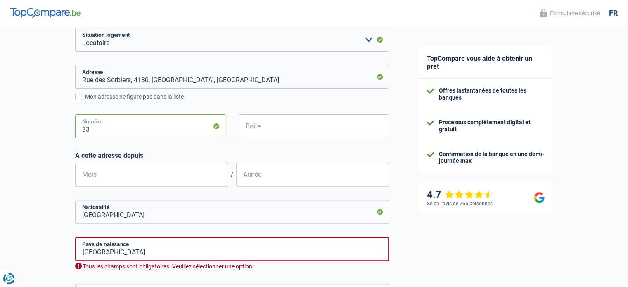
scroll to position [248, 0]
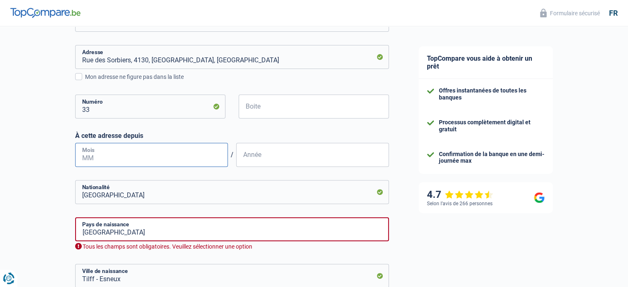
click at [118, 157] on input "Mois" at bounding box center [151, 155] width 153 height 24
type input "12"
type input "2009"
click at [12, 190] on div "Chance de réussite de votre simulation est de 60% 1 2 3 4 5 Rajoutez +20% en co…" at bounding box center [202, 91] width 404 height 633
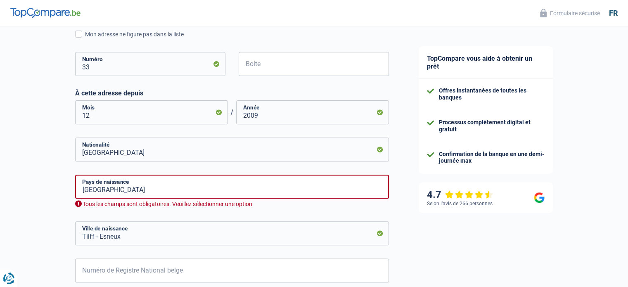
scroll to position [289, 0]
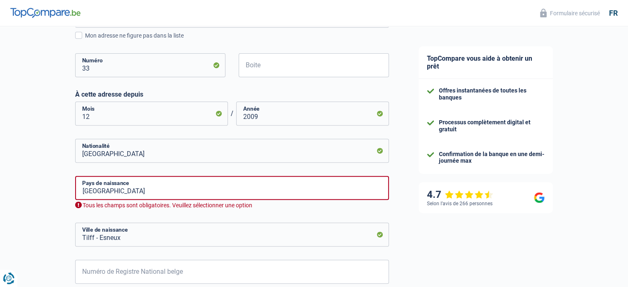
click at [76, 203] on div "Tous les champs sont obligatoires. Veuillez sélectionner une option" at bounding box center [232, 206] width 314 height 8
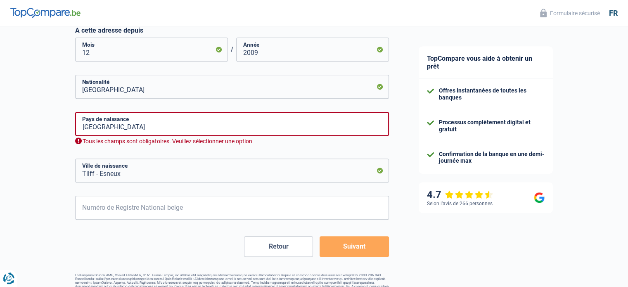
scroll to position [372, 0]
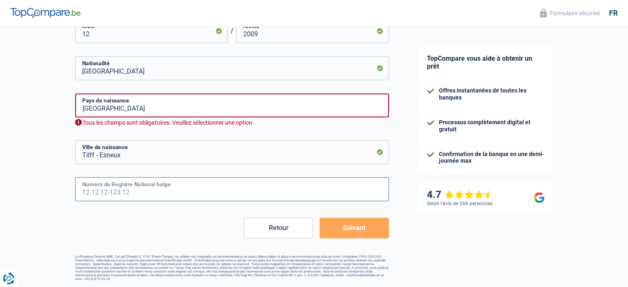
click at [109, 188] on input "Numéro de Registre National belge" at bounding box center [232, 189] width 314 height 24
type input "71.03.27-195.22"
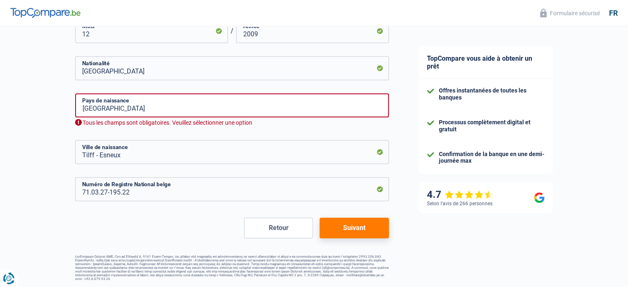
click at [356, 231] on button "Suivant" at bounding box center [354, 228] width 69 height 21
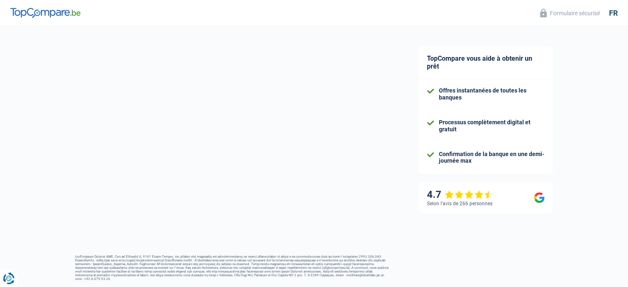
select select "pension"
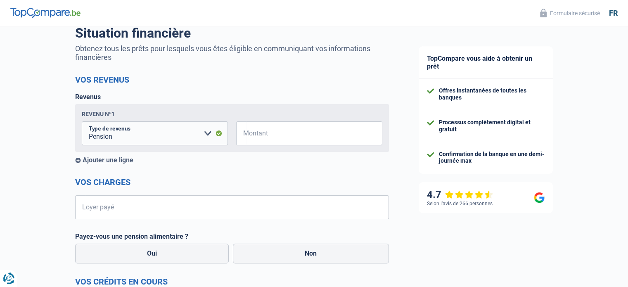
scroll to position [83, 0]
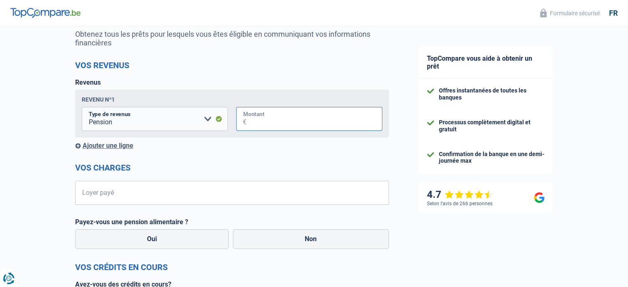
click at [332, 121] on input "Montant" at bounding box center [315, 119] width 136 height 24
type input "1.500"
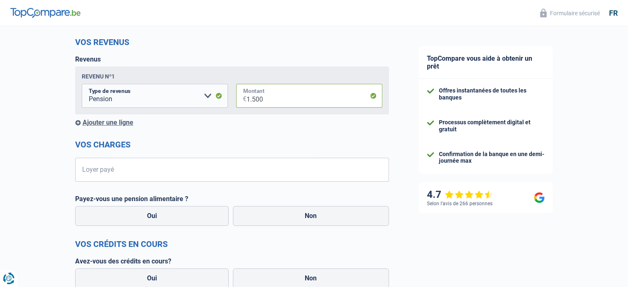
scroll to position [124, 0]
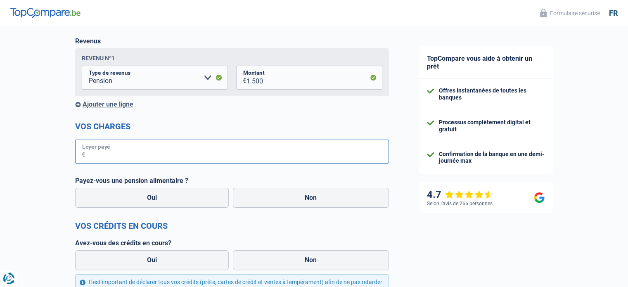
click at [152, 153] on input "Loyer payé" at bounding box center [238, 152] width 304 height 24
type input "322"
click at [23, 158] on div "Chance de réussite de votre simulation est de 80% 1 2 3 4 5 Rajoutez +10% en co…" at bounding box center [202, 183] width 404 height 569
drag, startPoint x: 306, startPoint y: 198, endPoint x: 51, endPoint y: 221, distance: 255.9
click at [305, 198] on label "Non" at bounding box center [311, 198] width 156 height 20
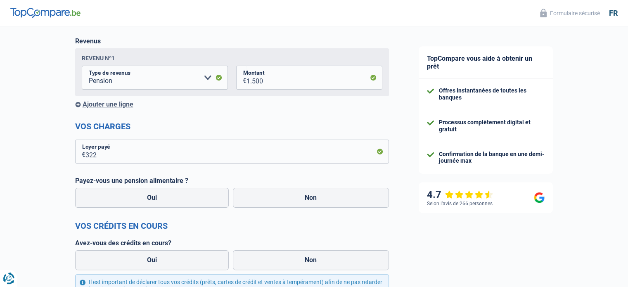
click at [305, 198] on input "Non" at bounding box center [311, 198] width 156 height 20
radio input "true"
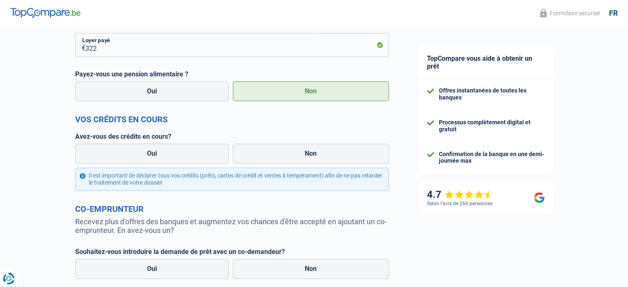
scroll to position [248, 0]
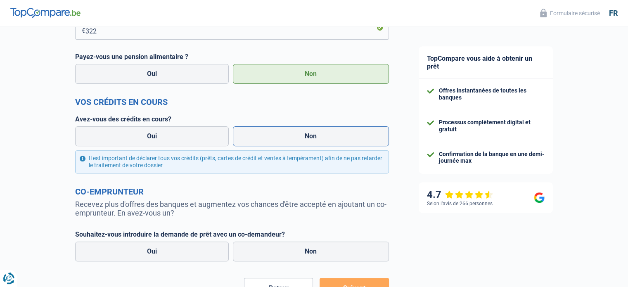
click at [304, 138] on label "Non" at bounding box center [311, 136] width 156 height 20
click at [304, 138] on input "Non" at bounding box center [311, 136] width 156 height 20
radio input "true"
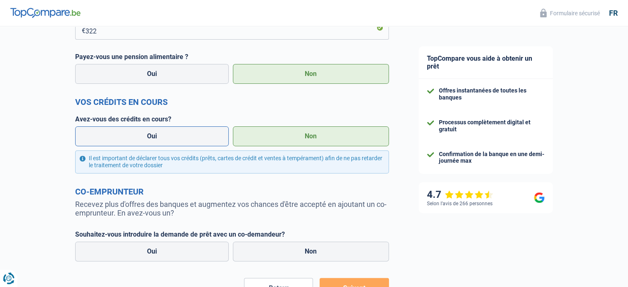
drag, startPoint x: 149, startPoint y: 135, endPoint x: 46, endPoint y: 137, distance: 102.5
click at [149, 135] on label "Oui" at bounding box center [152, 136] width 154 height 20
click at [149, 135] on input "Oui" at bounding box center [152, 136] width 154 height 20
radio input "true"
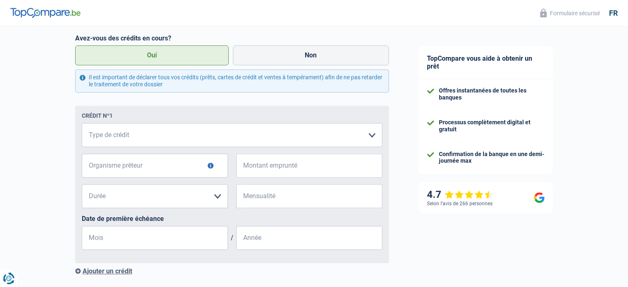
scroll to position [330, 0]
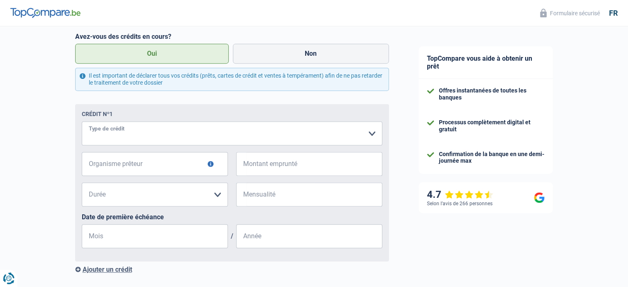
click at [374, 132] on select "Carte ou ouverture de crédit Prêt hypothécaire Vente à tempérament Prêt à tempé…" at bounding box center [232, 133] width 301 height 24
click at [325, 57] on label "Non" at bounding box center [311, 54] width 156 height 20
click at [325, 57] on input "Non" at bounding box center [311, 54] width 156 height 20
radio input "true"
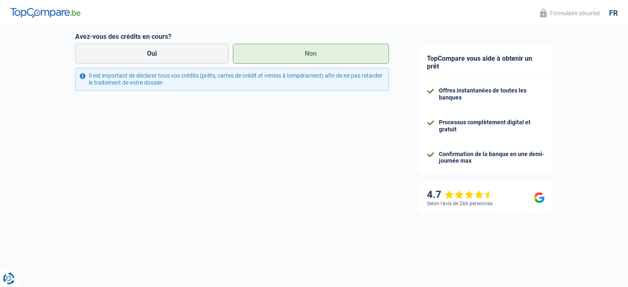
scroll to position [309, 0]
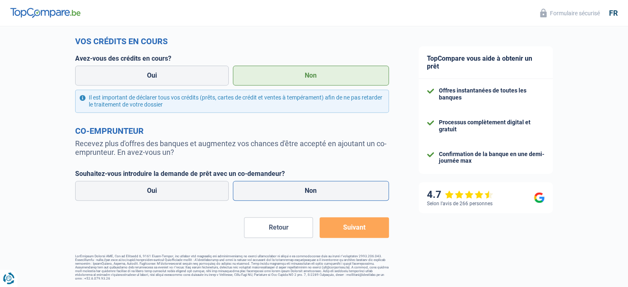
click at [307, 192] on label "Non" at bounding box center [311, 191] width 156 height 20
click at [312, 190] on label "Non" at bounding box center [311, 191] width 156 height 20
click at [312, 190] on input "Non" at bounding box center [311, 191] width 156 height 20
radio input "true"
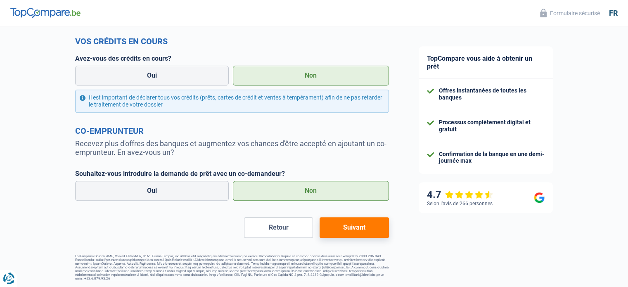
click at [350, 230] on button "Suivant" at bounding box center [354, 227] width 69 height 21
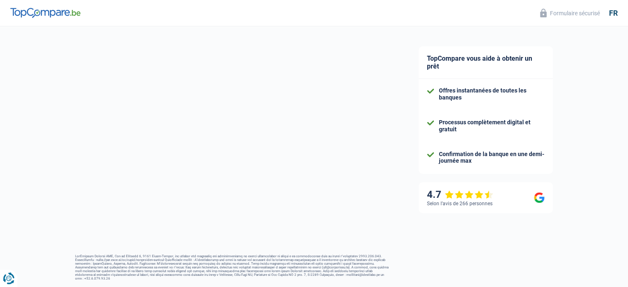
select select "36"
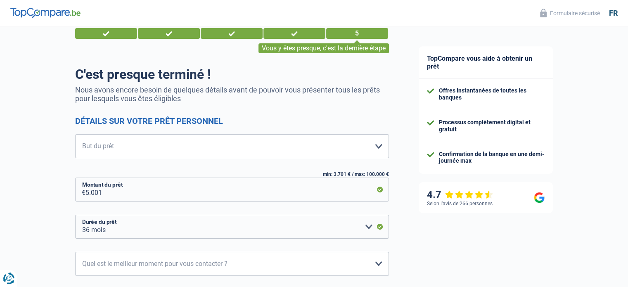
scroll to position [41, 0]
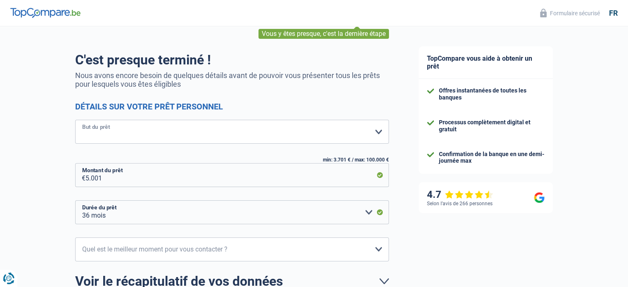
click at [378, 131] on select "Confort maison: meubles, textile, peinture, électroménager, outillage non-profe…" at bounding box center [232, 132] width 314 height 24
select select "car"
click at [75, 120] on select "Confort maison: meubles, textile, peinture, électroménager, outillage non-profe…" at bounding box center [232, 132] width 314 height 24
click at [0, 177] on div "Chance de réussite de votre simulation est de 90% 1 2 3 4 5 Vous y êtes presque…" at bounding box center [202, 176] width 404 height 389
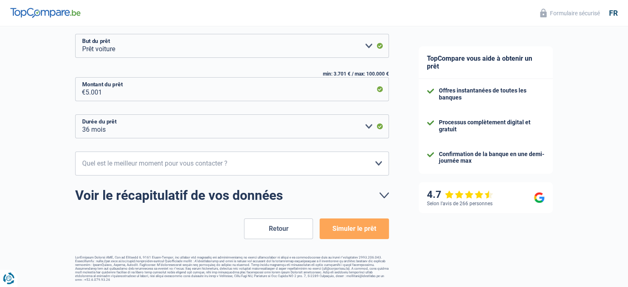
scroll to position [128, 0]
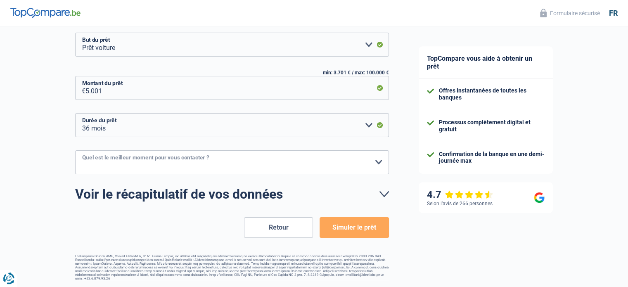
click at [379, 162] on select "10h-12h 12h-14h 14h-16h 16h-18h Veuillez sélectionner une option" at bounding box center [232, 162] width 314 height 24
select select "10-12"
click at [75, 150] on select "10h-12h 12h-14h 14h-16h 16h-18h Veuillez sélectionner une option" at bounding box center [232, 162] width 314 height 24
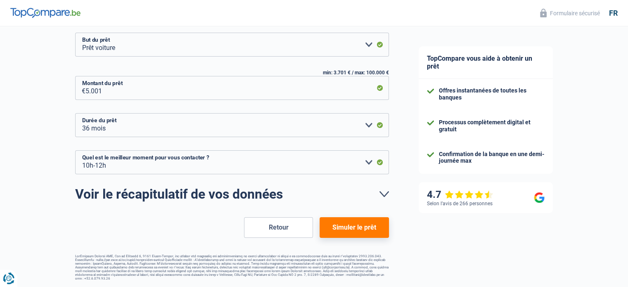
click at [351, 231] on button "Simuler le prêt" at bounding box center [354, 227] width 69 height 21
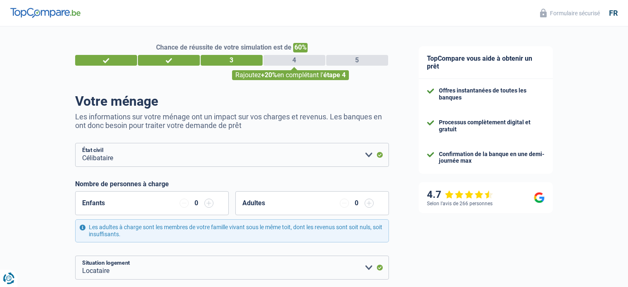
select select "single"
select select "rents"
select select "BE"
click at [294, 61] on div "4" at bounding box center [295, 60] width 62 height 11
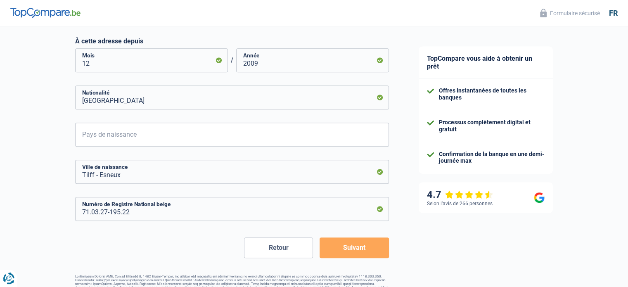
scroll to position [413, 0]
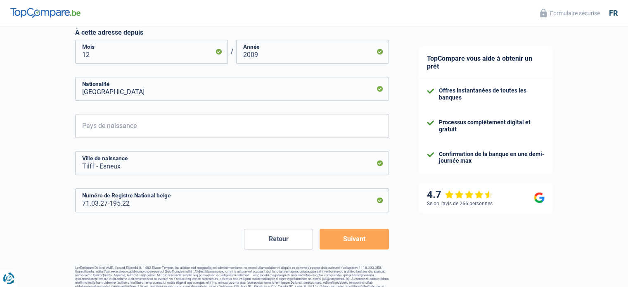
click at [280, 238] on button "Retour" at bounding box center [278, 239] width 69 height 21
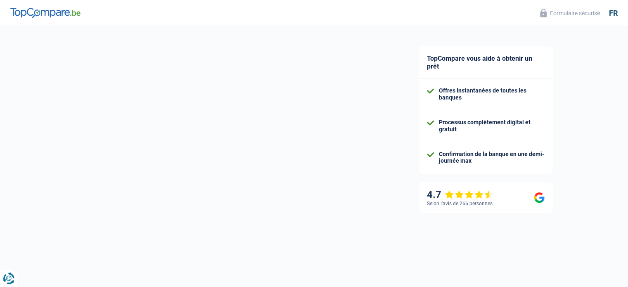
select select "retired"
select select "BE"
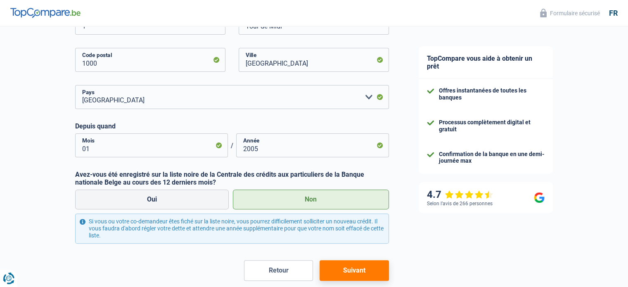
scroll to position [250, 0]
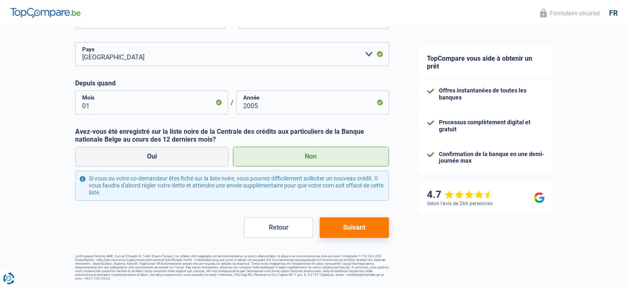
click at [282, 227] on button "Retour" at bounding box center [278, 227] width 69 height 21
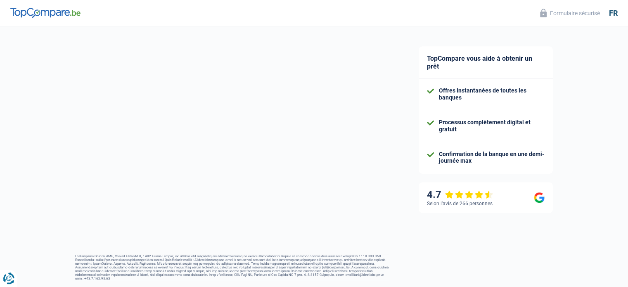
select select "32"
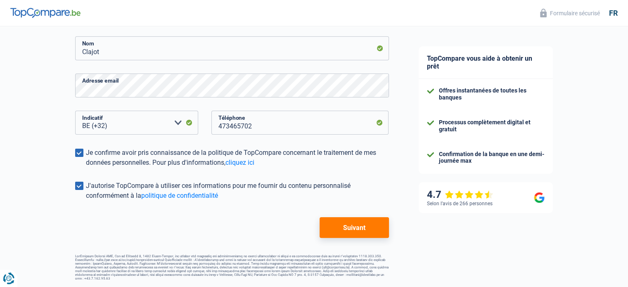
scroll to position [162, 0]
click at [349, 227] on button "Suivant" at bounding box center [354, 227] width 69 height 21
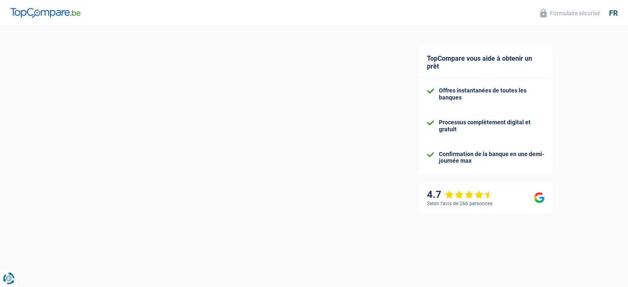
select select "retired"
select select "BE"
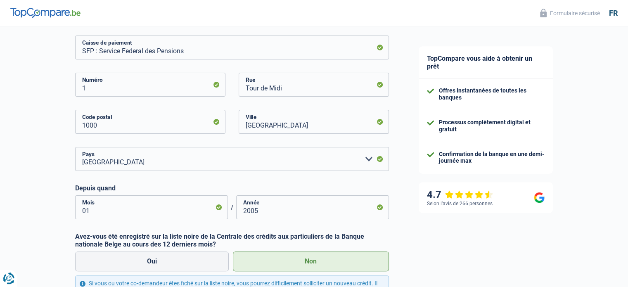
scroll to position [250, 0]
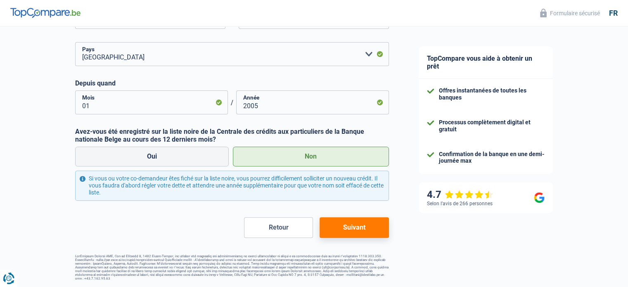
click at [345, 229] on button "Suivant" at bounding box center [354, 227] width 69 height 21
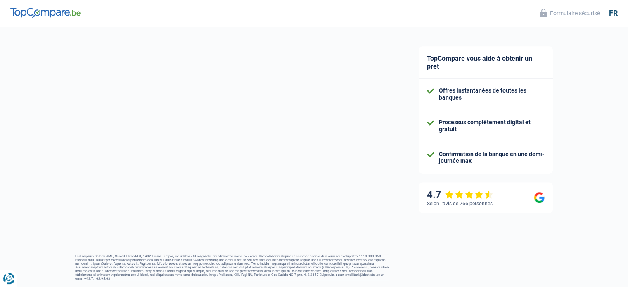
select select "single"
select select "rents"
select select "BE"
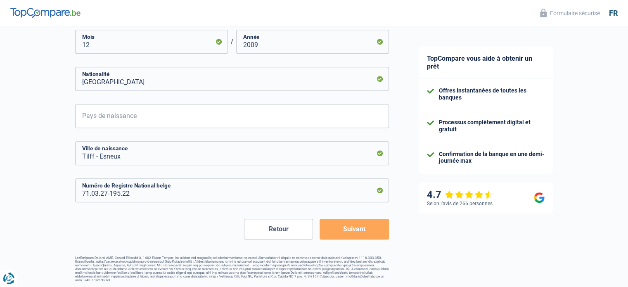
scroll to position [425, 0]
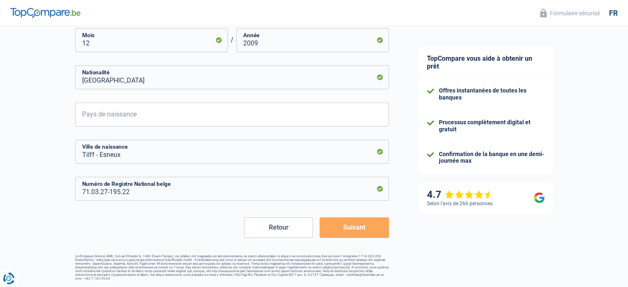
click at [349, 227] on button "Suivant" at bounding box center [354, 227] width 69 height 21
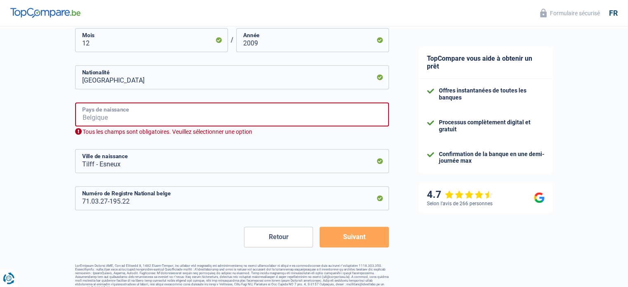
click at [139, 112] on input "Pays de naissance" at bounding box center [232, 114] width 314 height 24
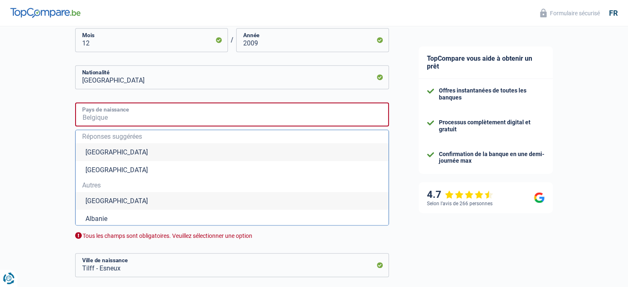
type input "Belgique"
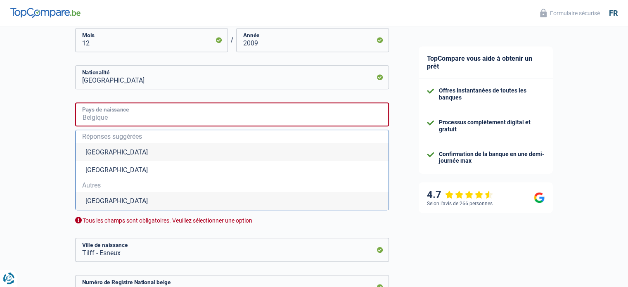
type input "Belgique"
click at [324, 221] on div "Tous les champs sont obligatoires. Veuillez sélectionner une option" at bounding box center [232, 221] width 314 height 8
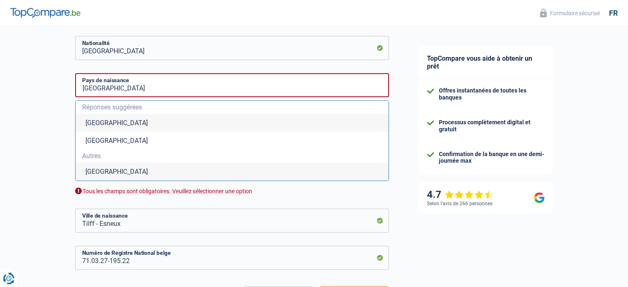
scroll to position [523, 0]
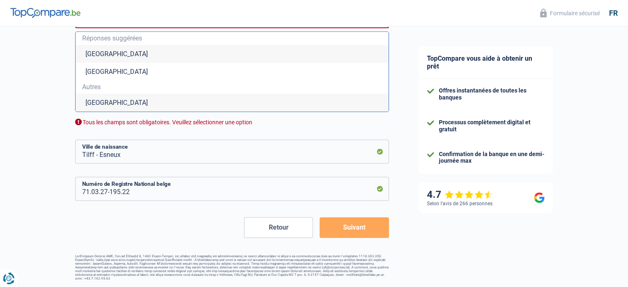
click at [344, 228] on button "Suivant" at bounding box center [354, 227] width 69 height 21
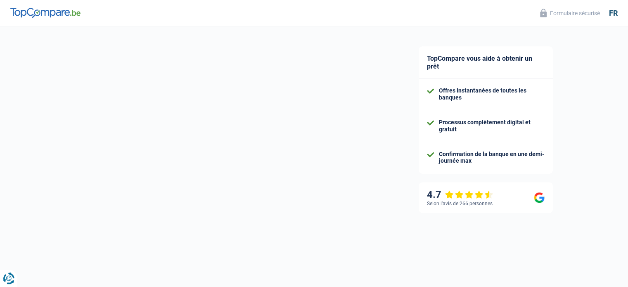
select select "pension"
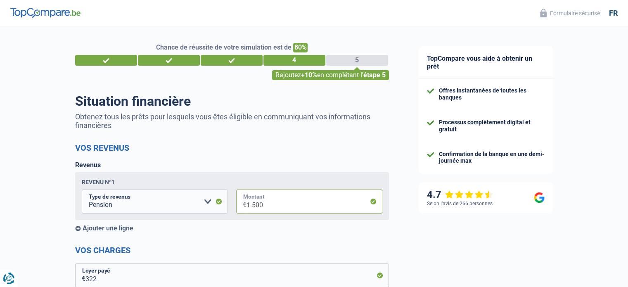
drag, startPoint x: 251, startPoint y: 204, endPoint x: 294, endPoint y: 208, distance: 42.8
click at [294, 208] on input "1.500" at bounding box center [315, 202] width 136 height 24
type input "1.730"
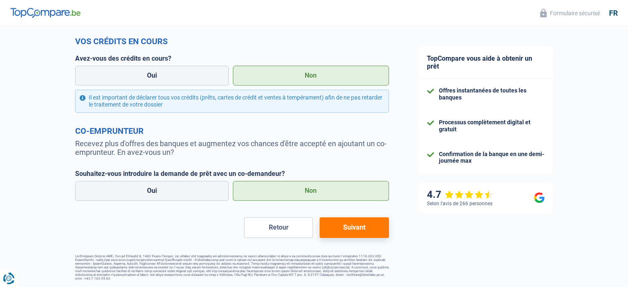
scroll to position [309, 0]
click at [347, 228] on button "Suivant" at bounding box center [354, 227] width 69 height 21
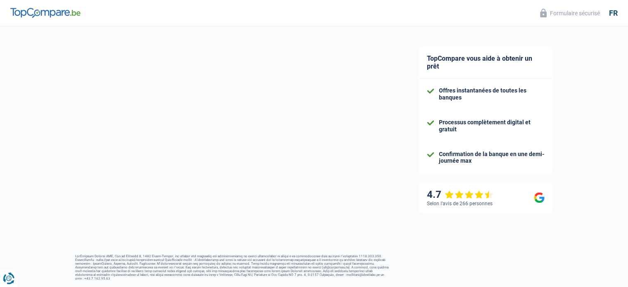
select select "car"
select select "36"
select select "10-12"
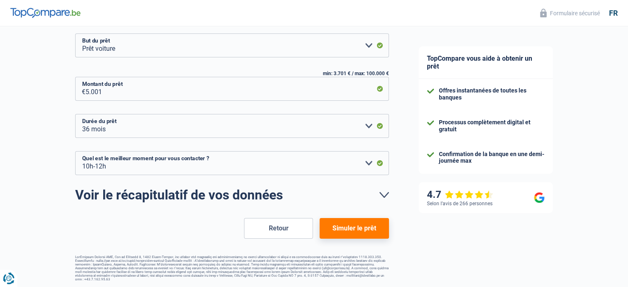
scroll to position [128, 0]
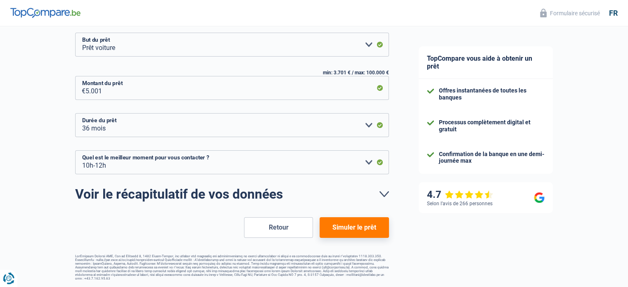
click at [350, 228] on button "Simuler le prêt" at bounding box center [354, 227] width 69 height 21
